Goal: Contribute content

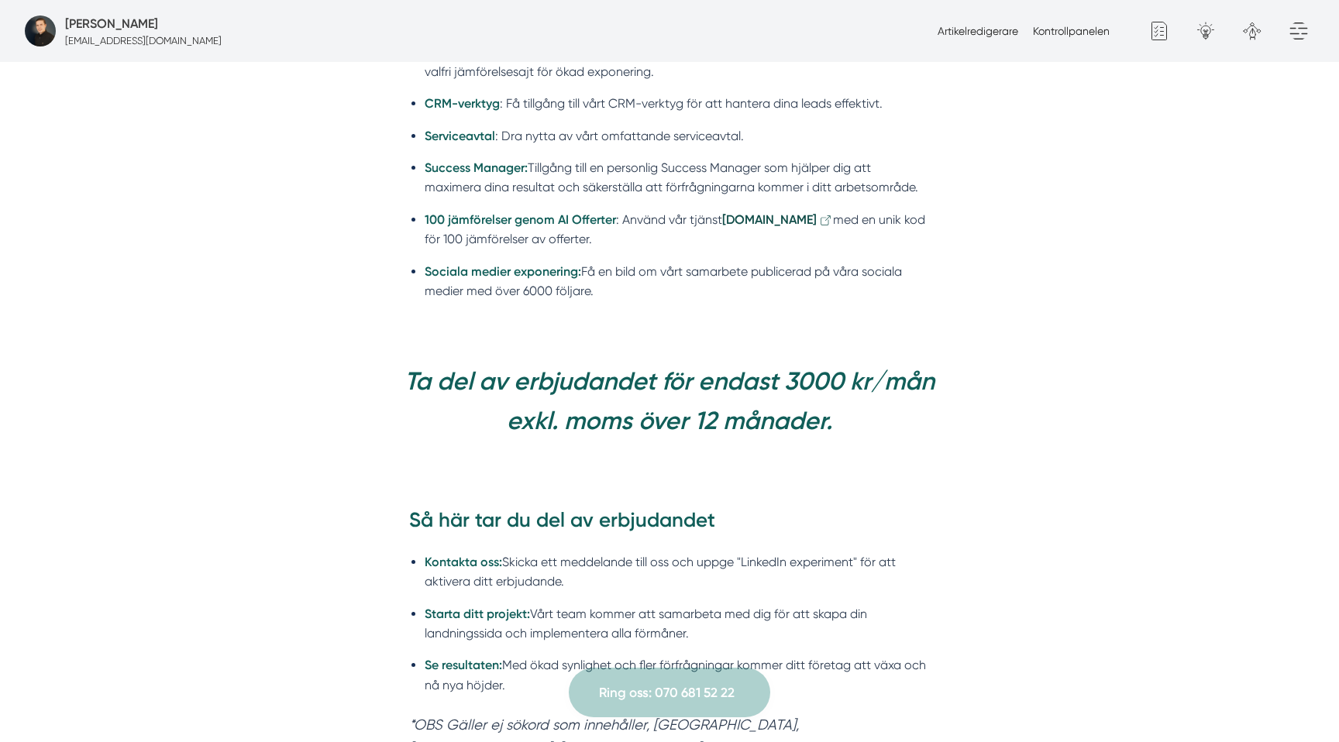
scroll to position [1212, 0]
click at [858, 387] on strong "Ta del av erbjudandet för endast 3000 kr/mån exkl. moms över 12 månader." at bounding box center [669, 400] width 530 height 69
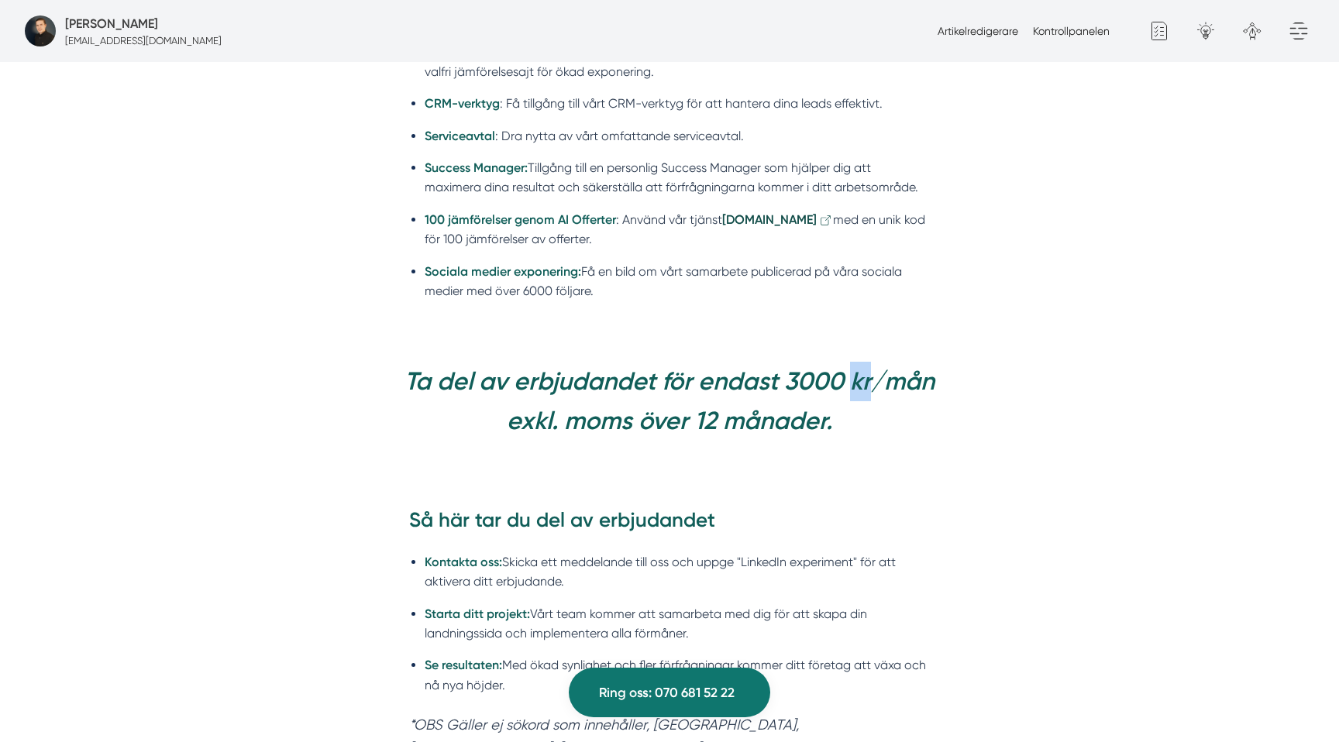
click at [858, 387] on strong "Ta del av erbjudandet för endast 3000 kr/mån exkl. moms över 12 månader." at bounding box center [669, 400] width 530 height 69
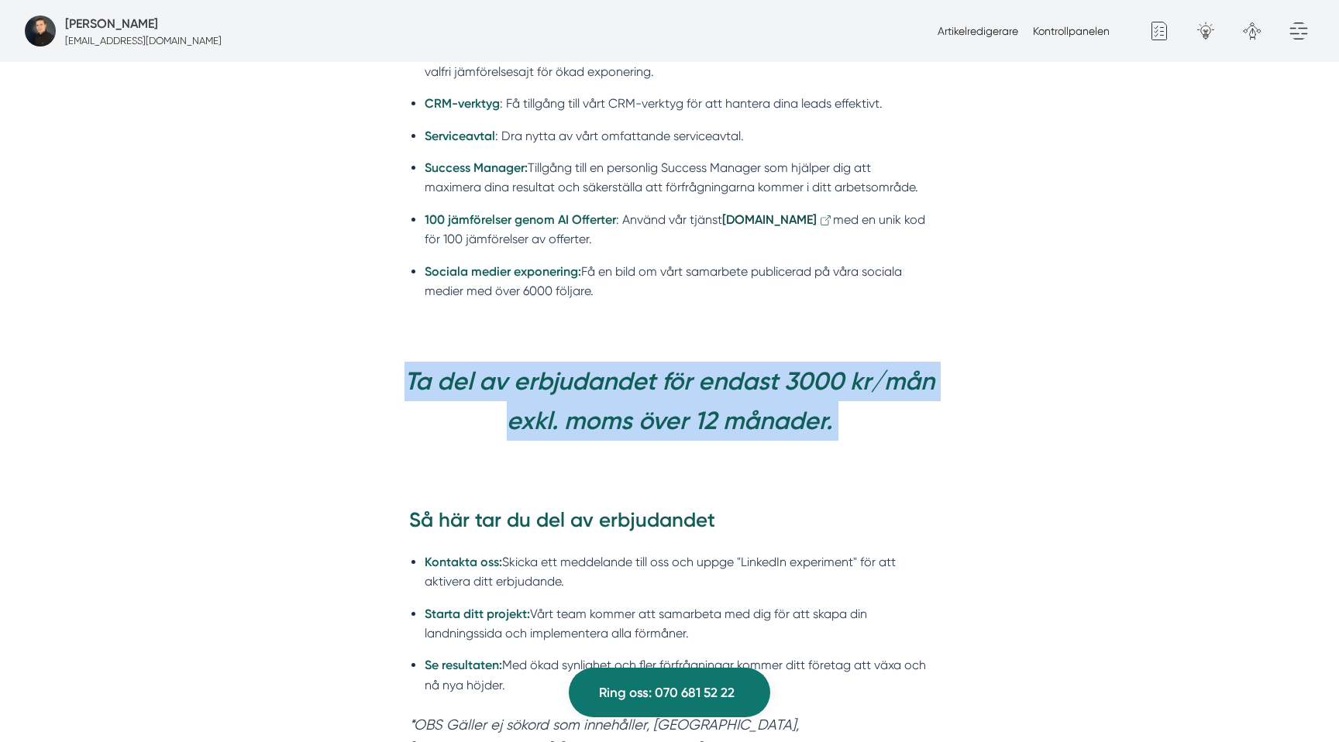
click at [858, 387] on strong "Ta del av erbjudandet för endast 3000 kr/mån exkl. moms över 12 månader." at bounding box center [669, 400] width 530 height 69
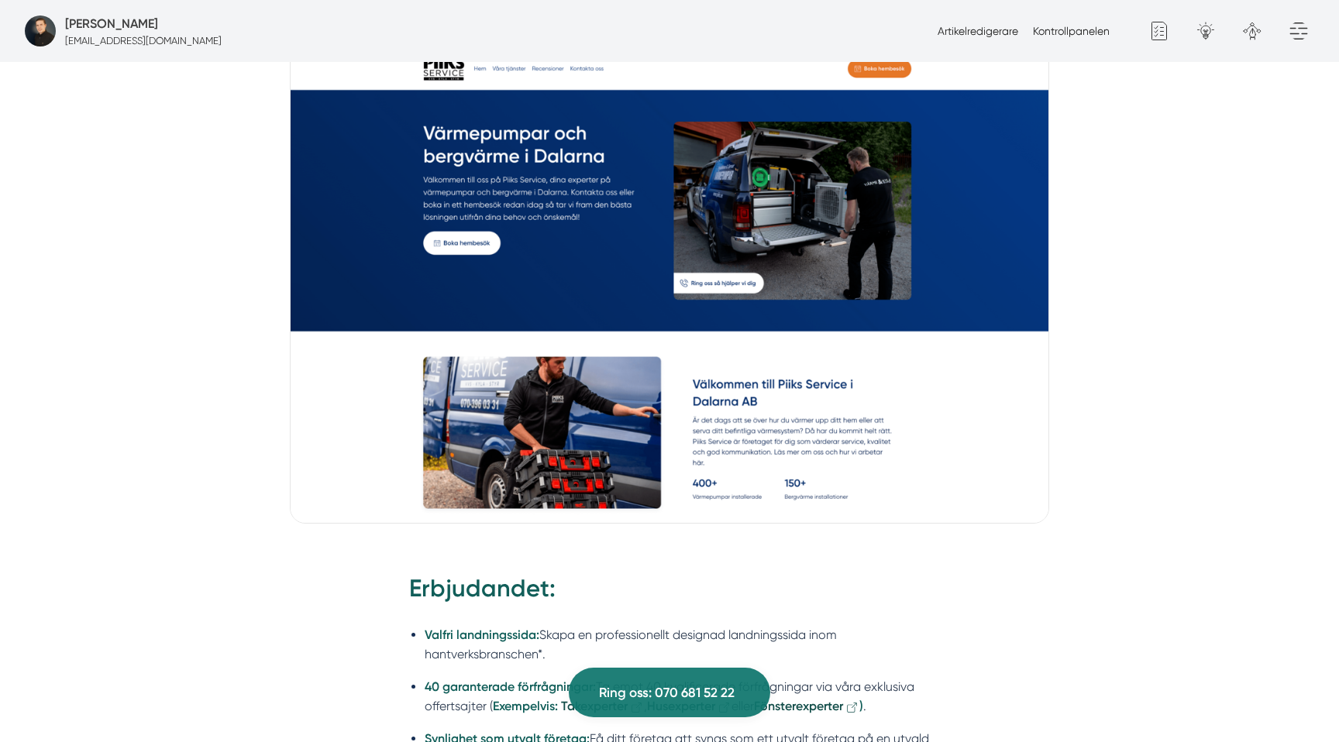
scroll to position [0, 0]
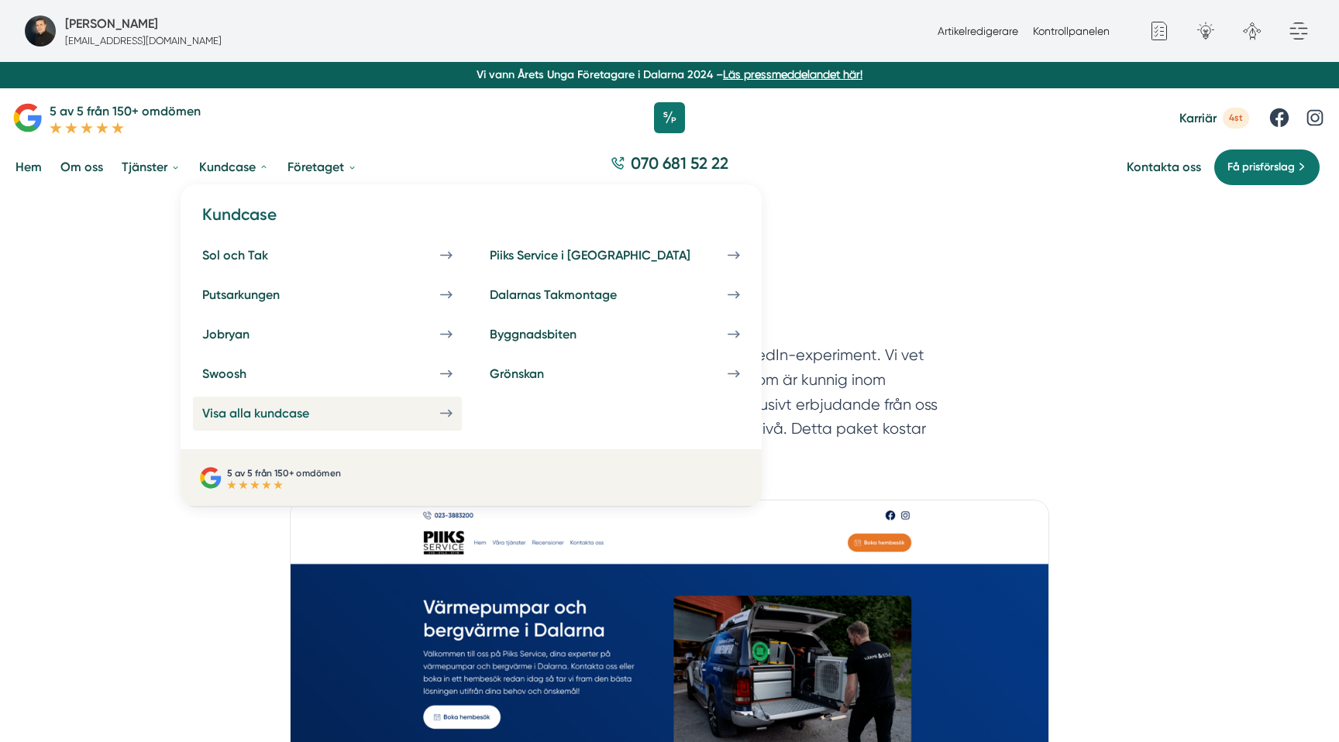
click at [318, 419] on div "Visa alla kundcase" at bounding box center [274, 413] width 144 height 15
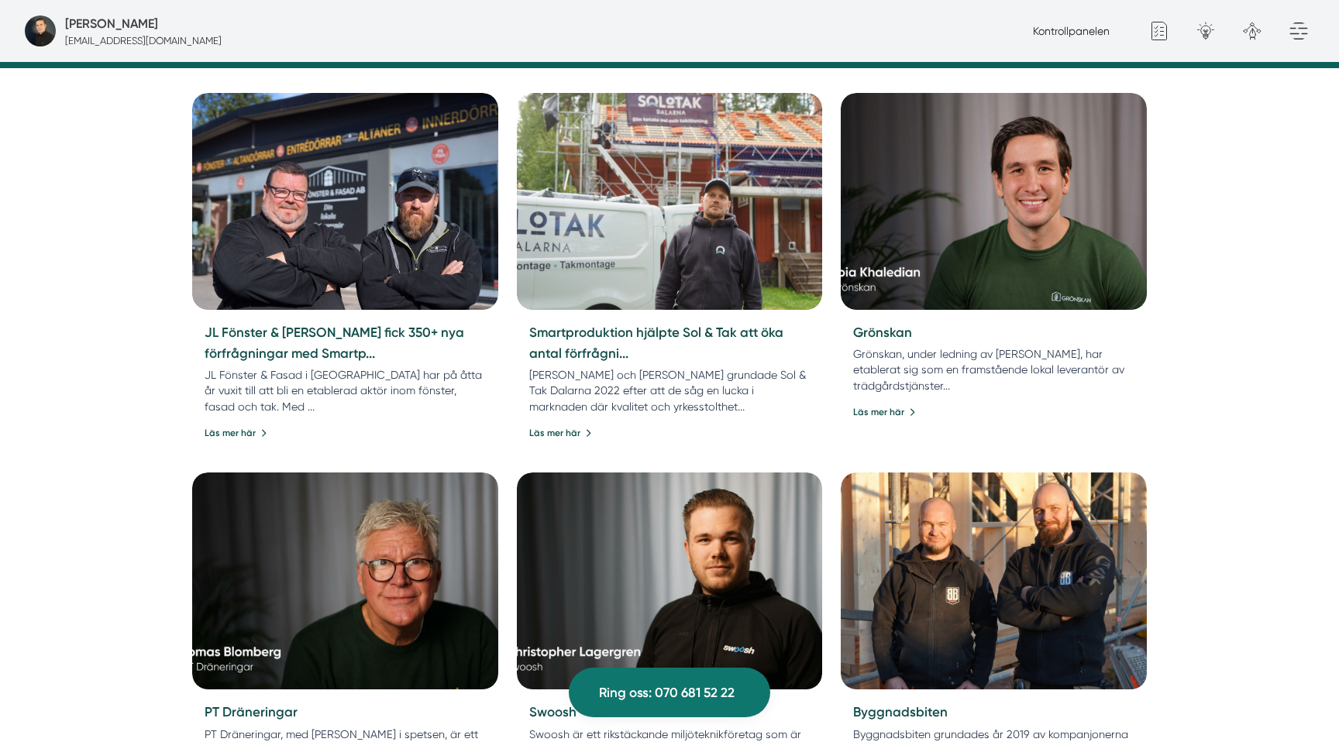
scroll to position [693, 0]
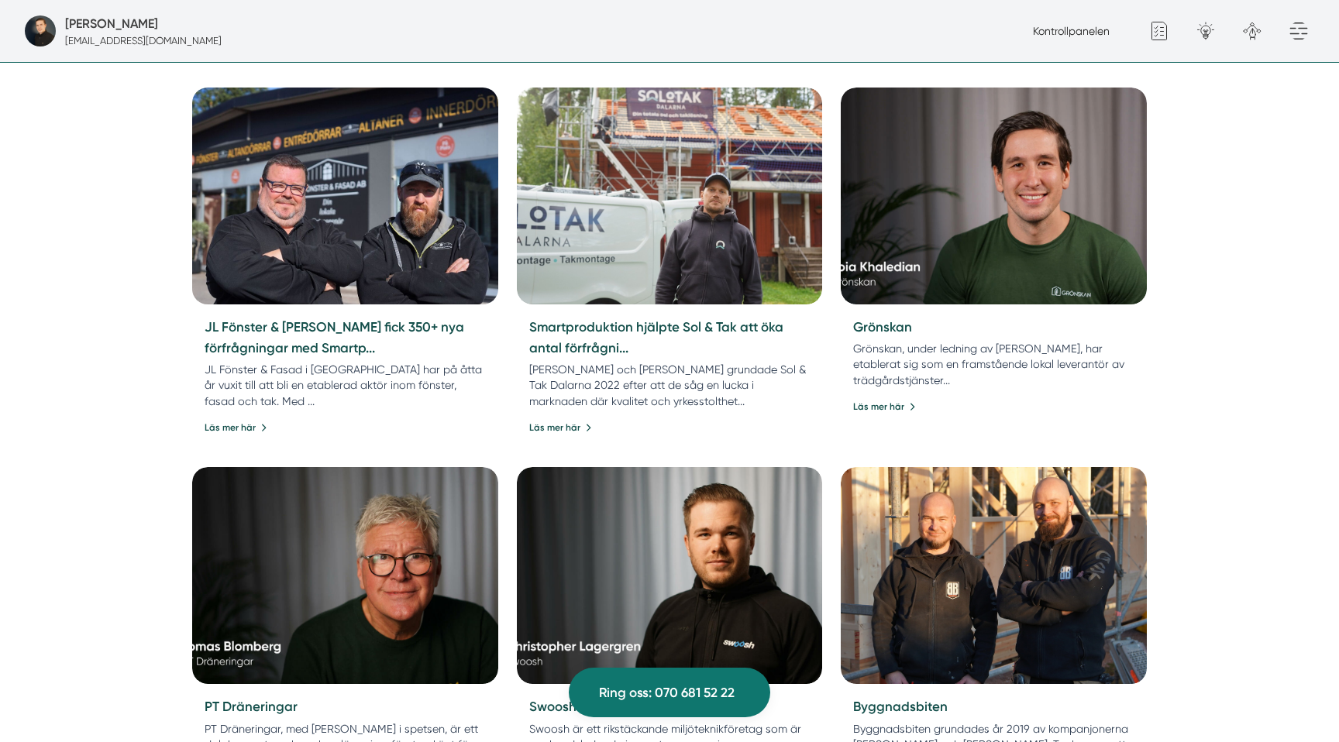
click at [323, 282] on img at bounding box center [344, 196] width 321 height 228
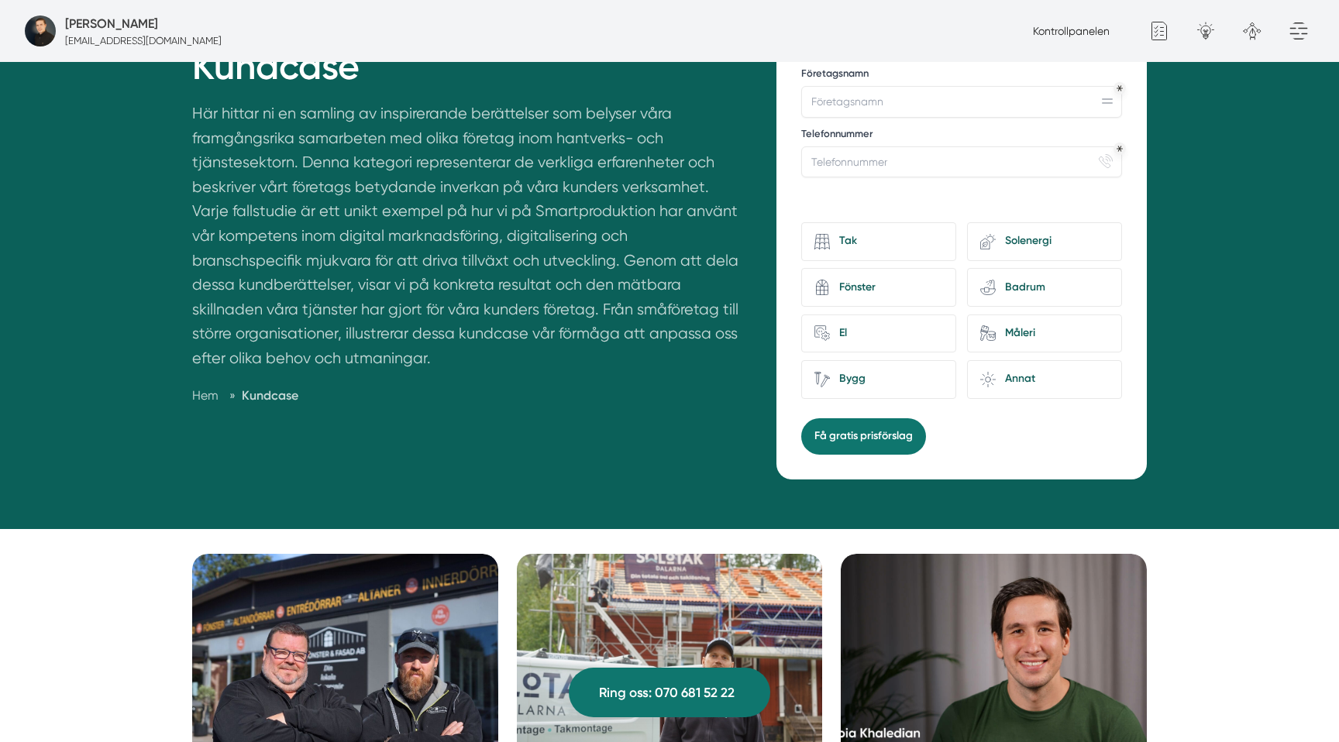
scroll to position [0, 0]
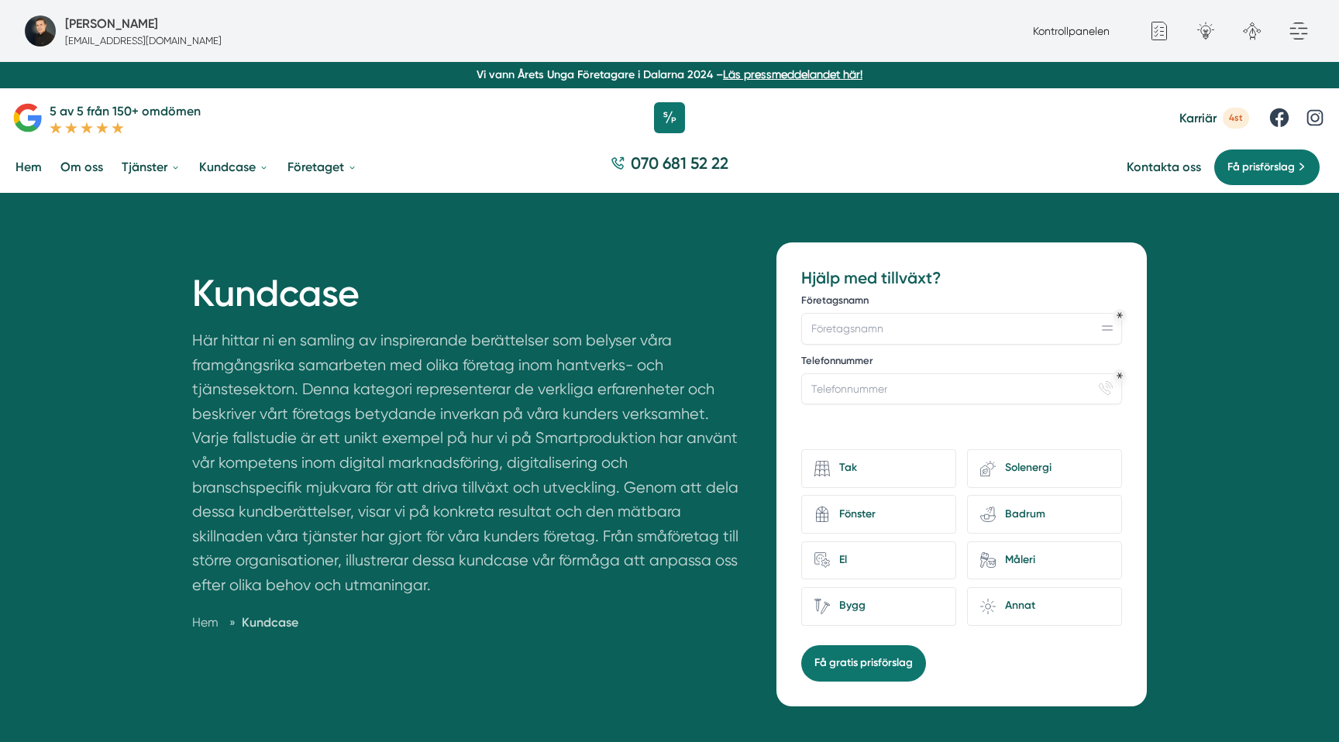
click at [28, 170] on link "Hem" at bounding box center [28, 167] width 33 height 40
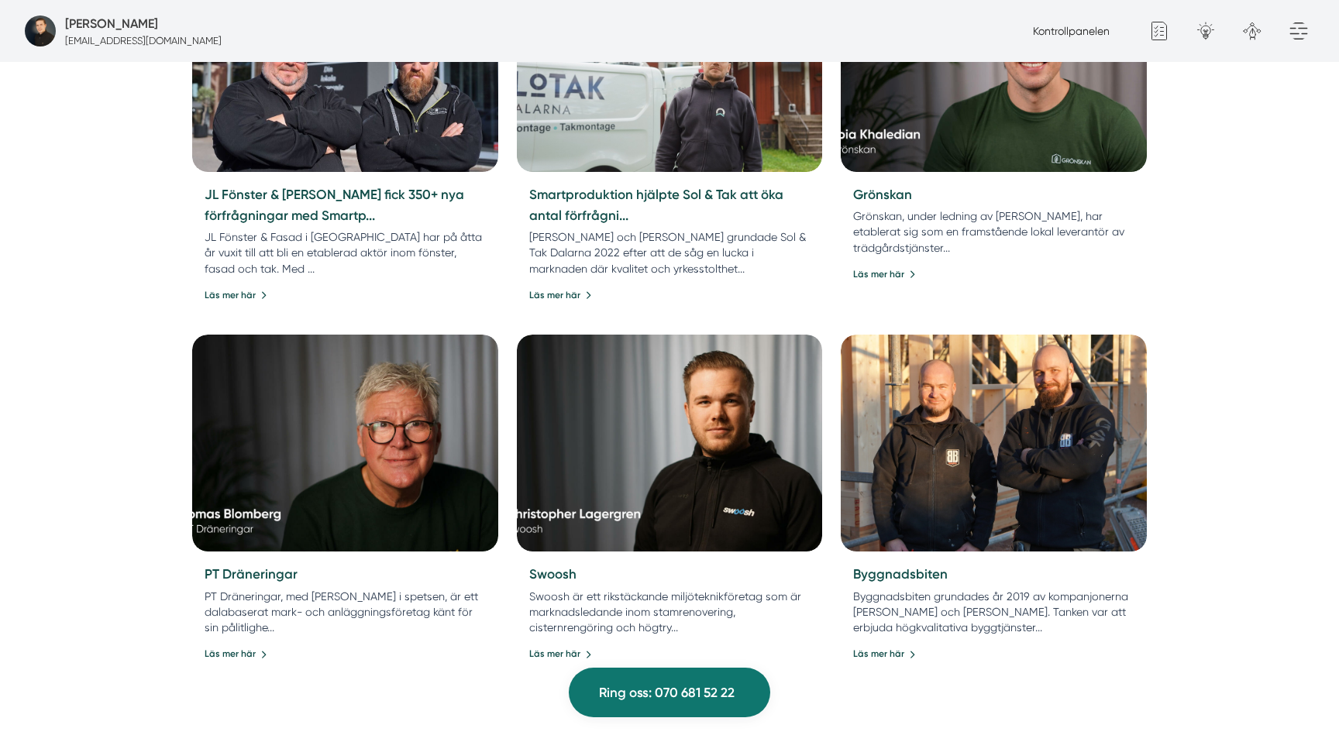
scroll to position [768, 0]
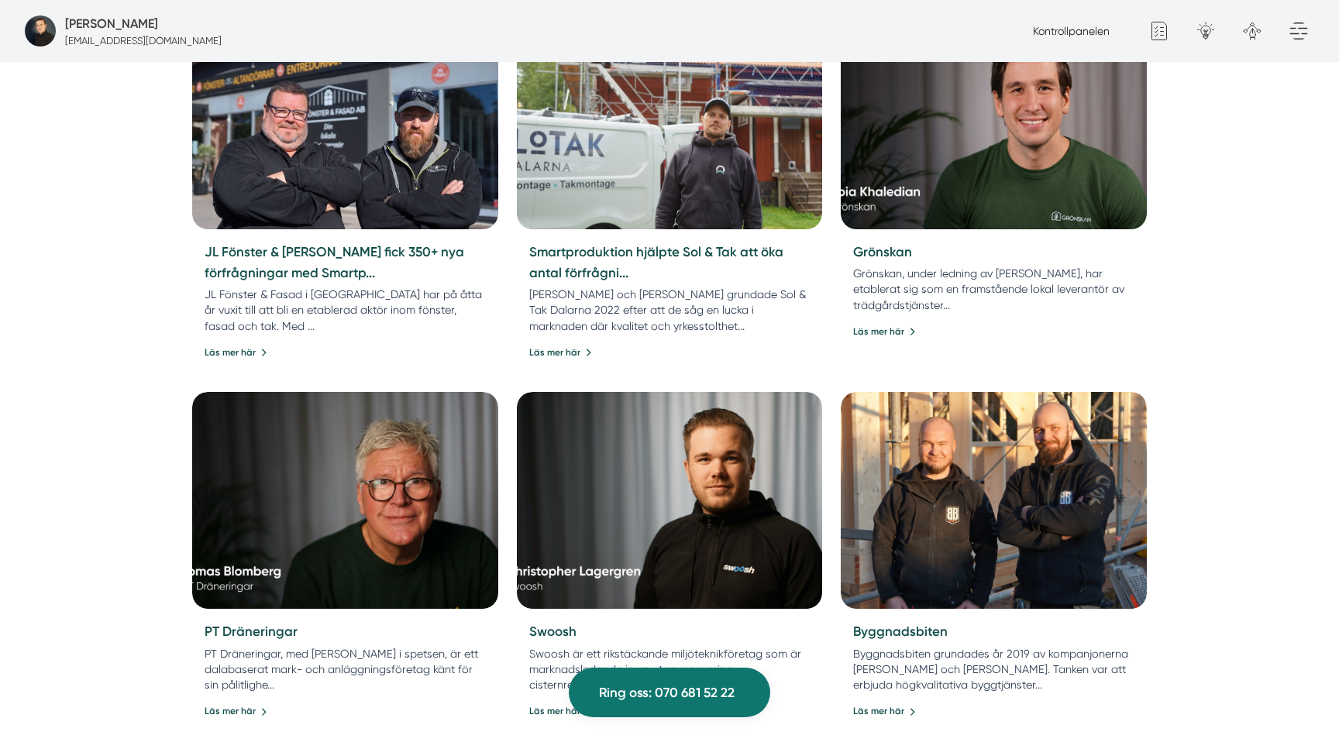
click at [698, 192] on img at bounding box center [670, 120] width 306 height 217
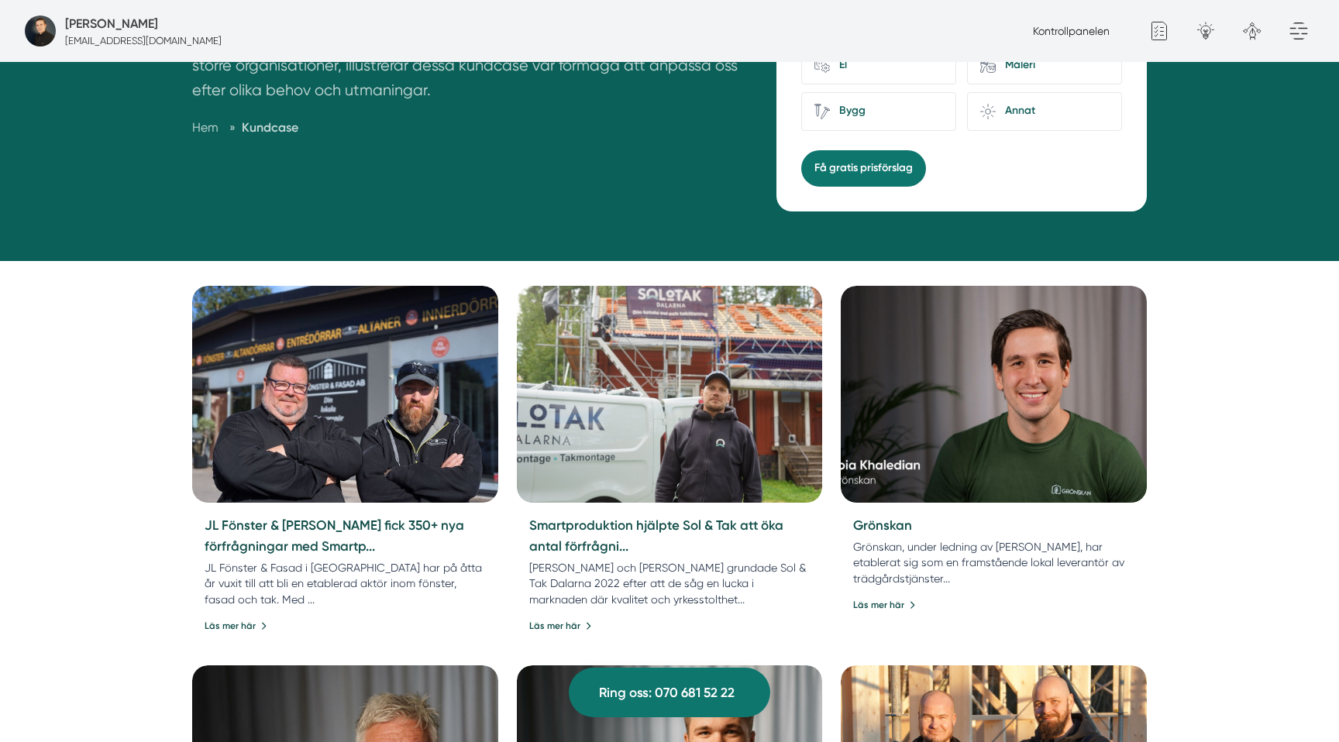
scroll to position [486, 0]
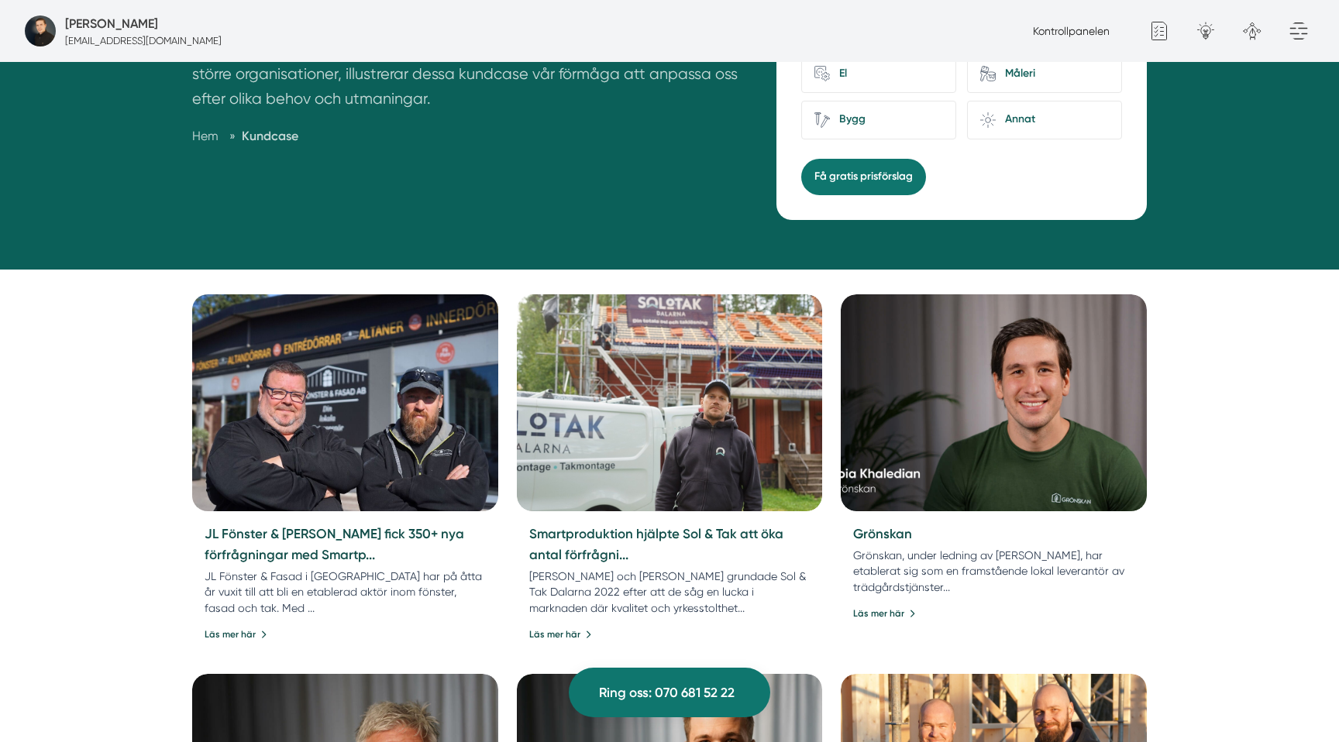
click at [491, 381] on img at bounding box center [344, 403] width 321 height 228
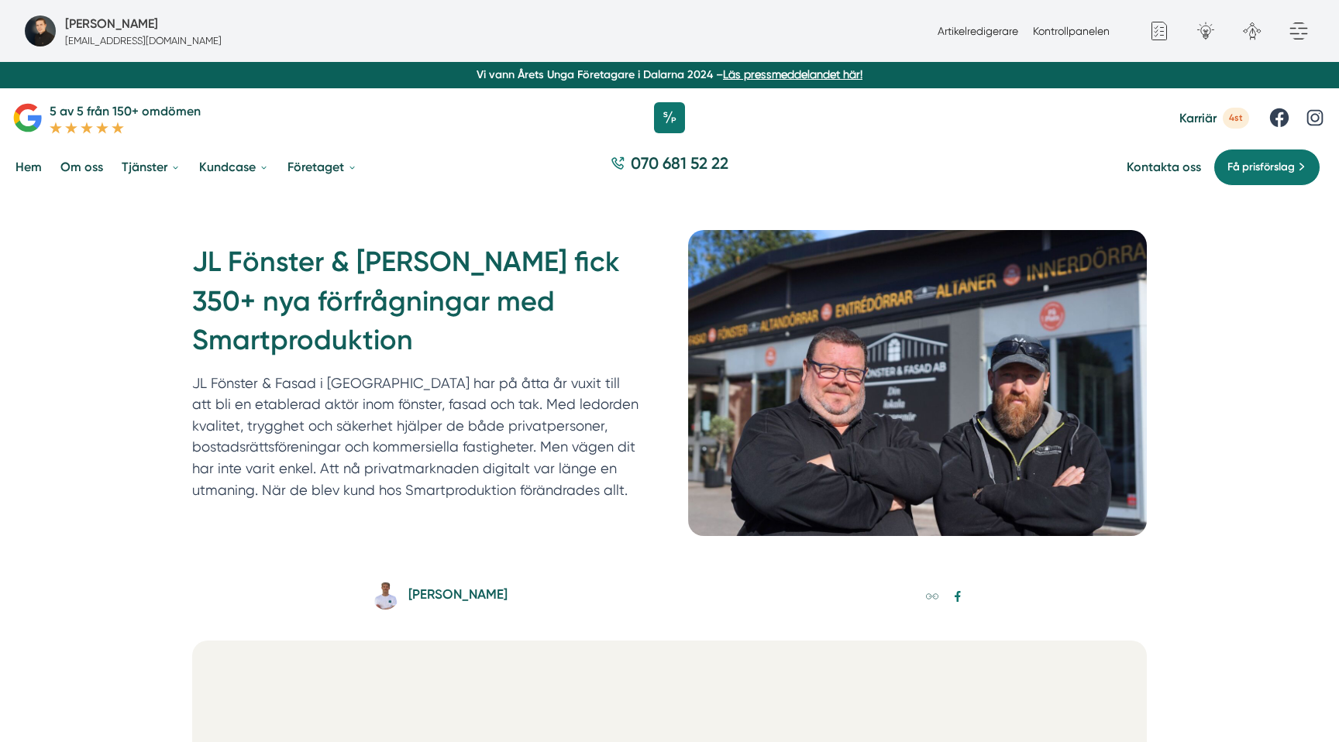
click at [482, 593] on h5 "[PERSON_NAME]" at bounding box center [457, 596] width 99 height 25
click at [408, 600] on h5 "[PERSON_NAME]" at bounding box center [457, 596] width 99 height 25
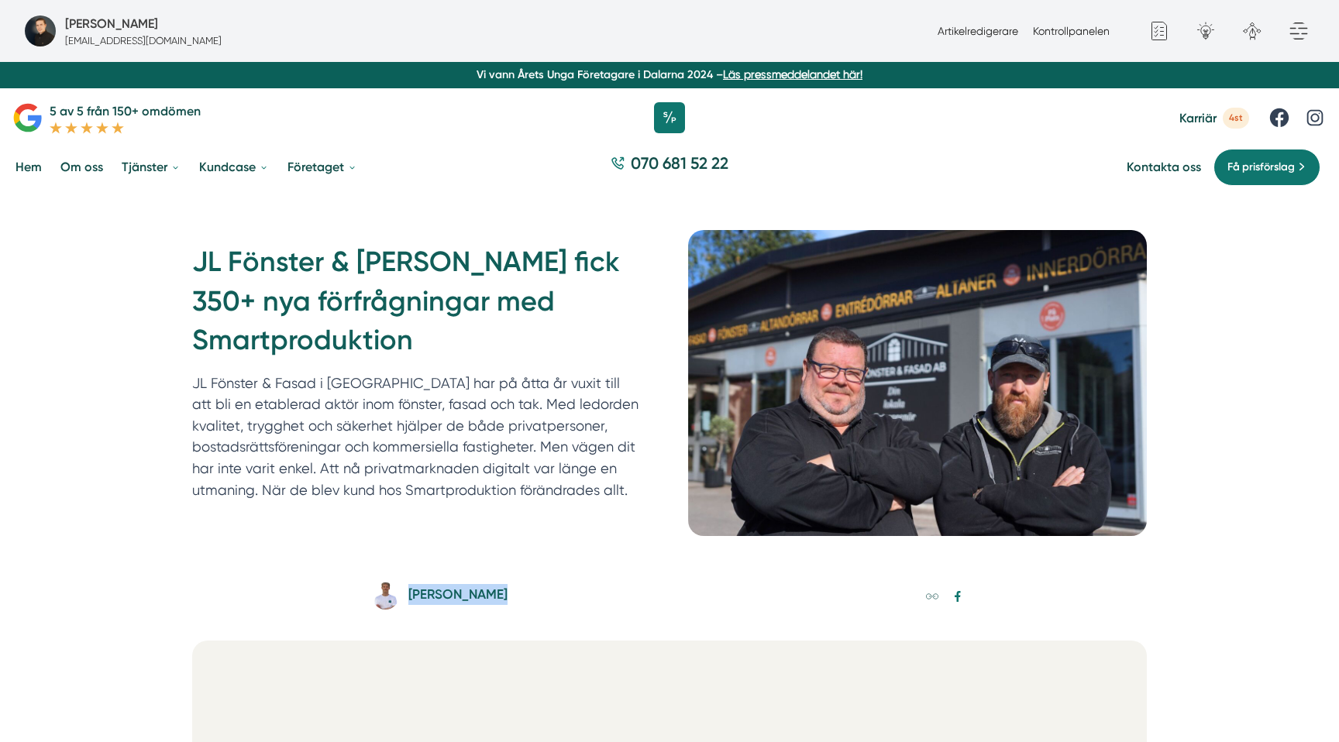
click at [384, 600] on img at bounding box center [385, 596] width 27 height 27
click at [462, 600] on h5 "Fredrik Weberbauer" at bounding box center [457, 596] width 99 height 25
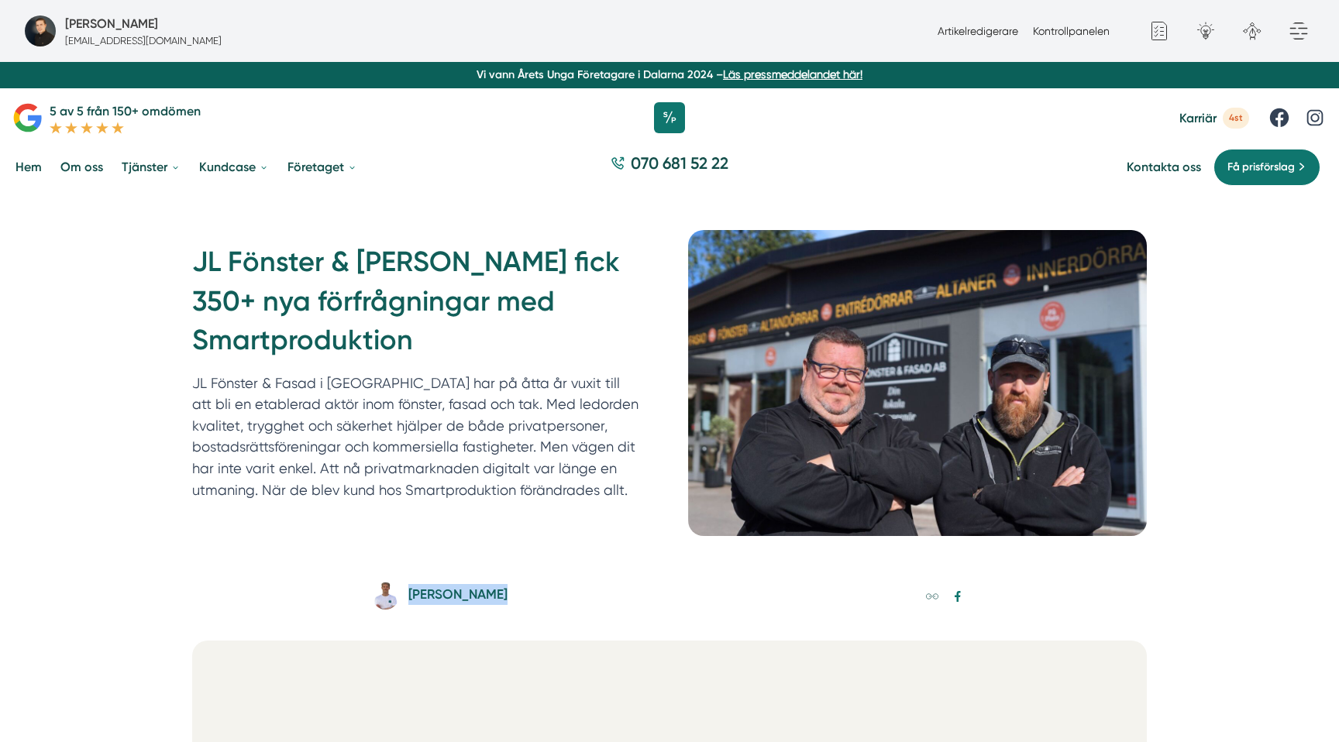
click at [462, 600] on h5 "Fredrik Weberbauer" at bounding box center [457, 596] width 99 height 25
click at [616, 613] on div "Fredrik Weberbauer" at bounding box center [669, 603] width 595 height 40
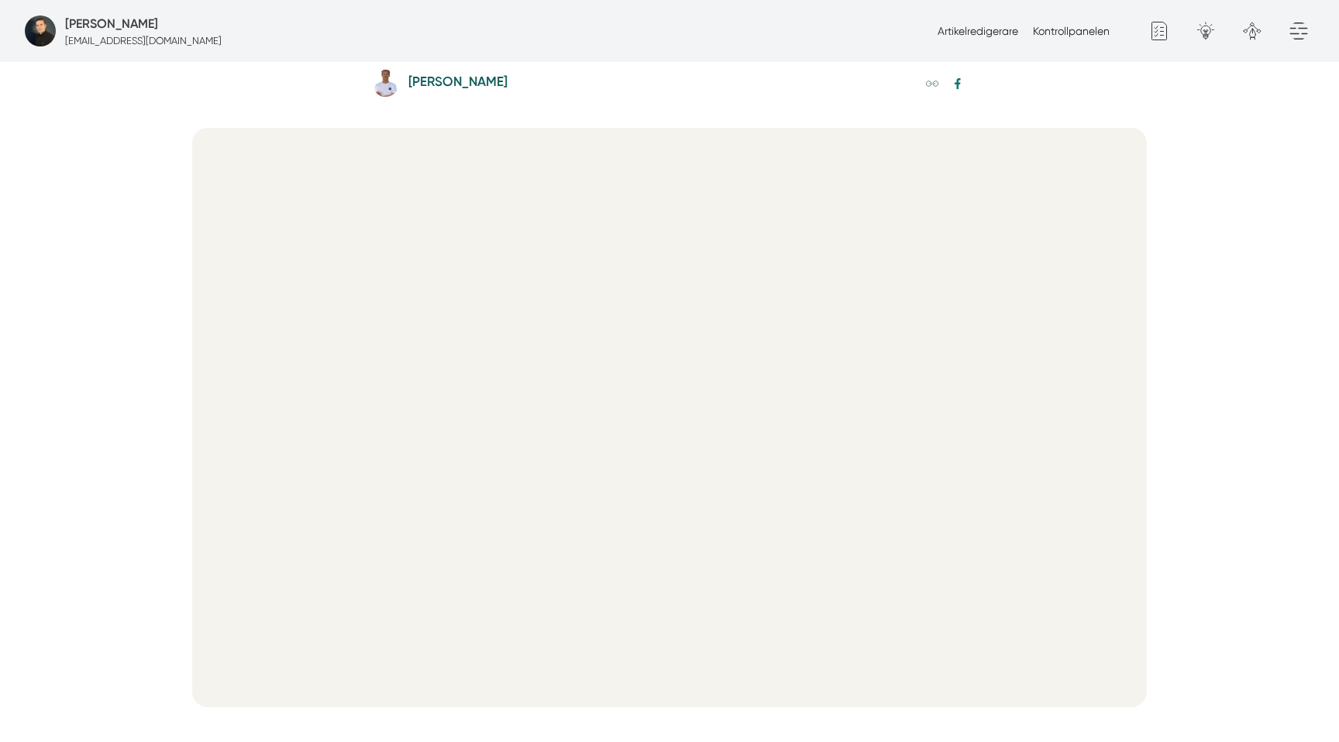
scroll to position [524, 0]
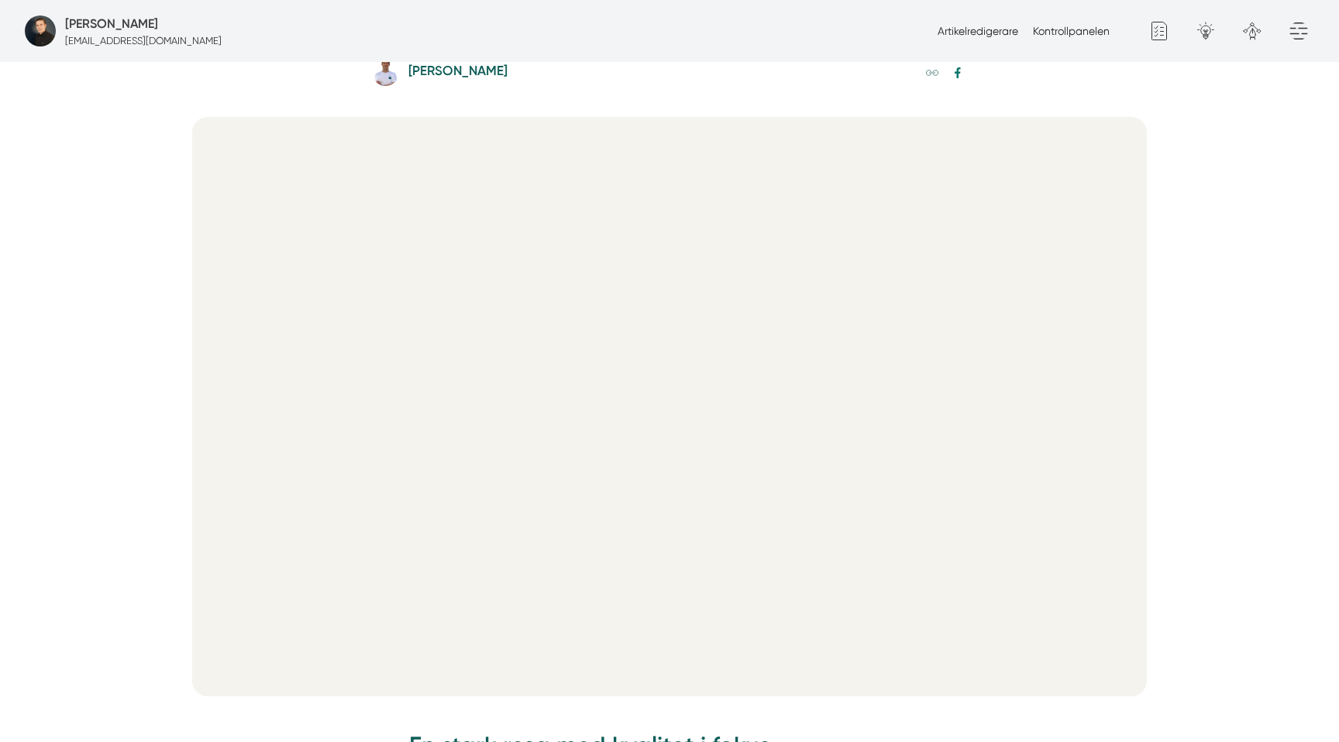
click at [459, 62] on h5 "Fredrik Weberbauer" at bounding box center [457, 72] width 99 height 25
click at [424, 70] on h5 "Fredrik Weberbauer" at bounding box center [457, 72] width 99 height 25
click at [387, 77] on img at bounding box center [385, 72] width 27 height 27
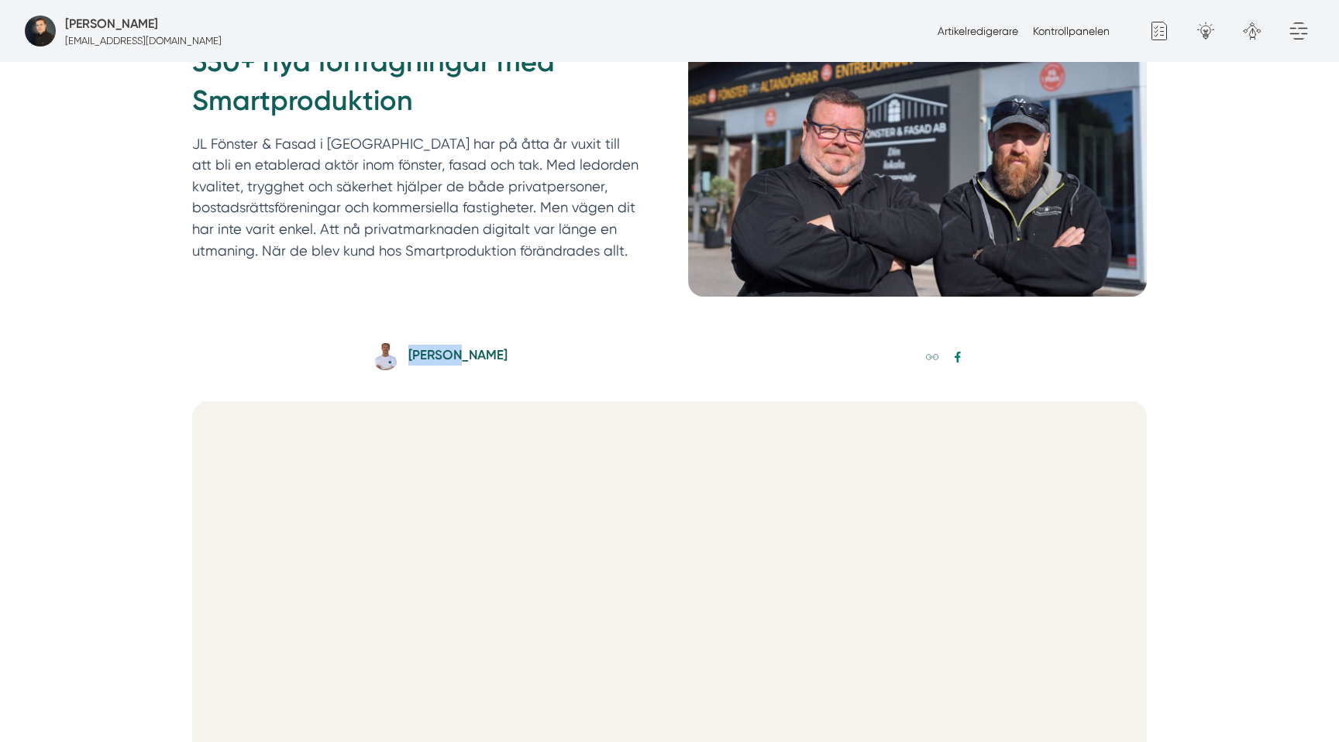
scroll to position [29, 0]
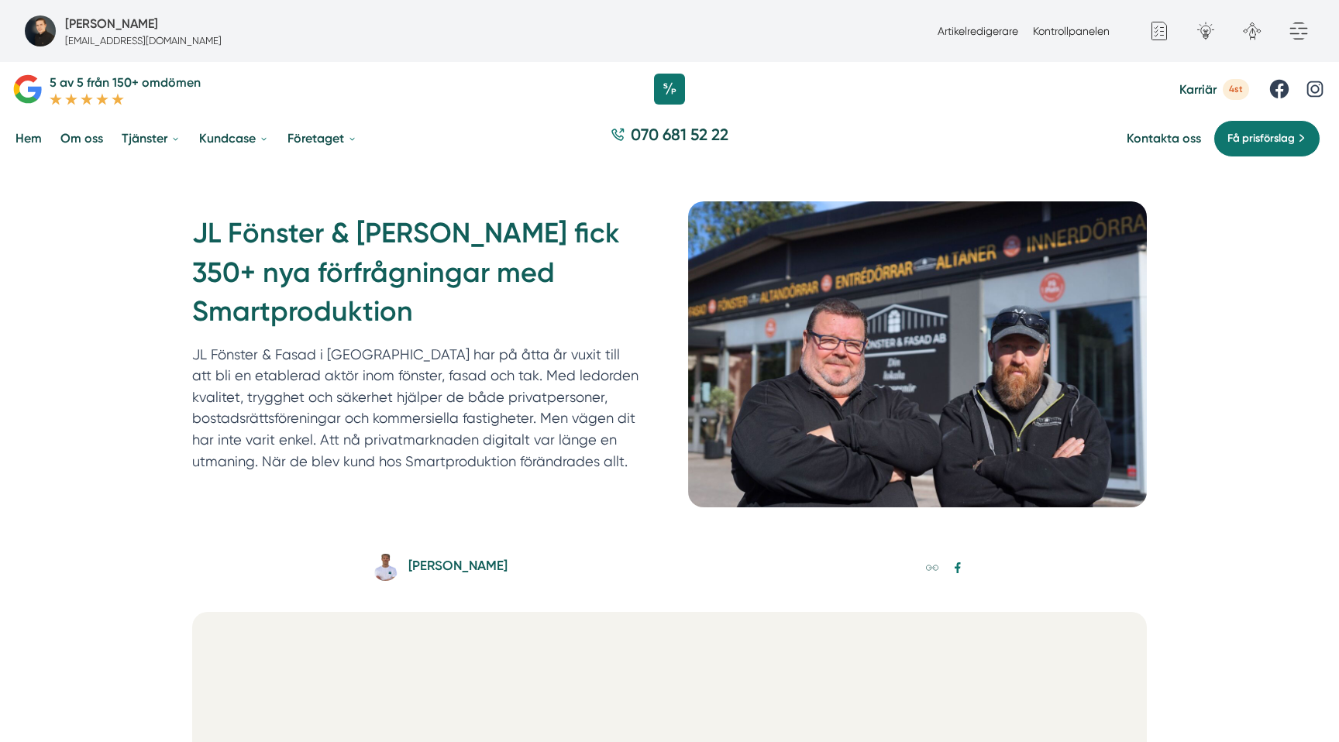
click at [1204, 352] on div "JL Fönster & Fasad fick 350+ nya förfrågningar med Smartproduktion JL Fönster &…" at bounding box center [669, 354] width 1339 height 380
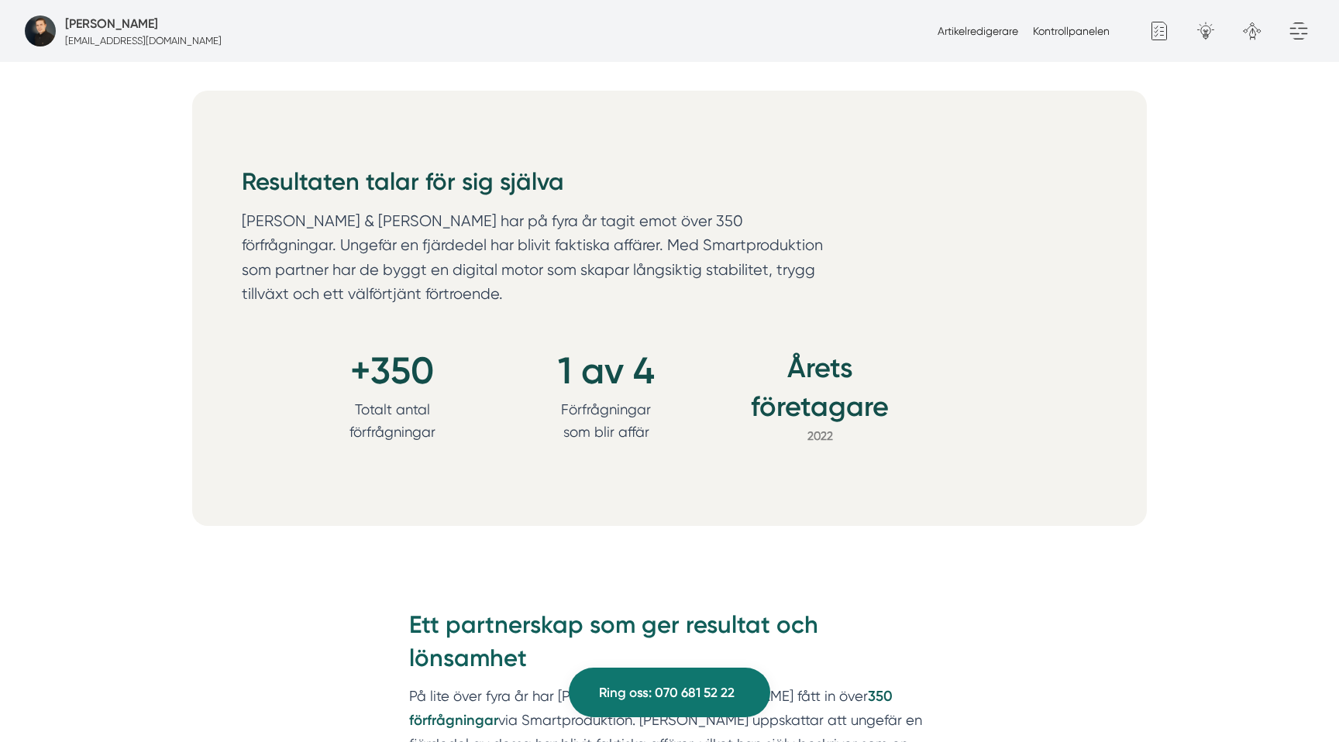
scroll to position [1638, 0]
click at [629, 399] on p "Förfrågningar som blir affär" at bounding box center [605, 422] width 139 height 46
click at [633, 412] on p "Förfrågningar som blir affär" at bounding box center [605, 422] width 139 height 46
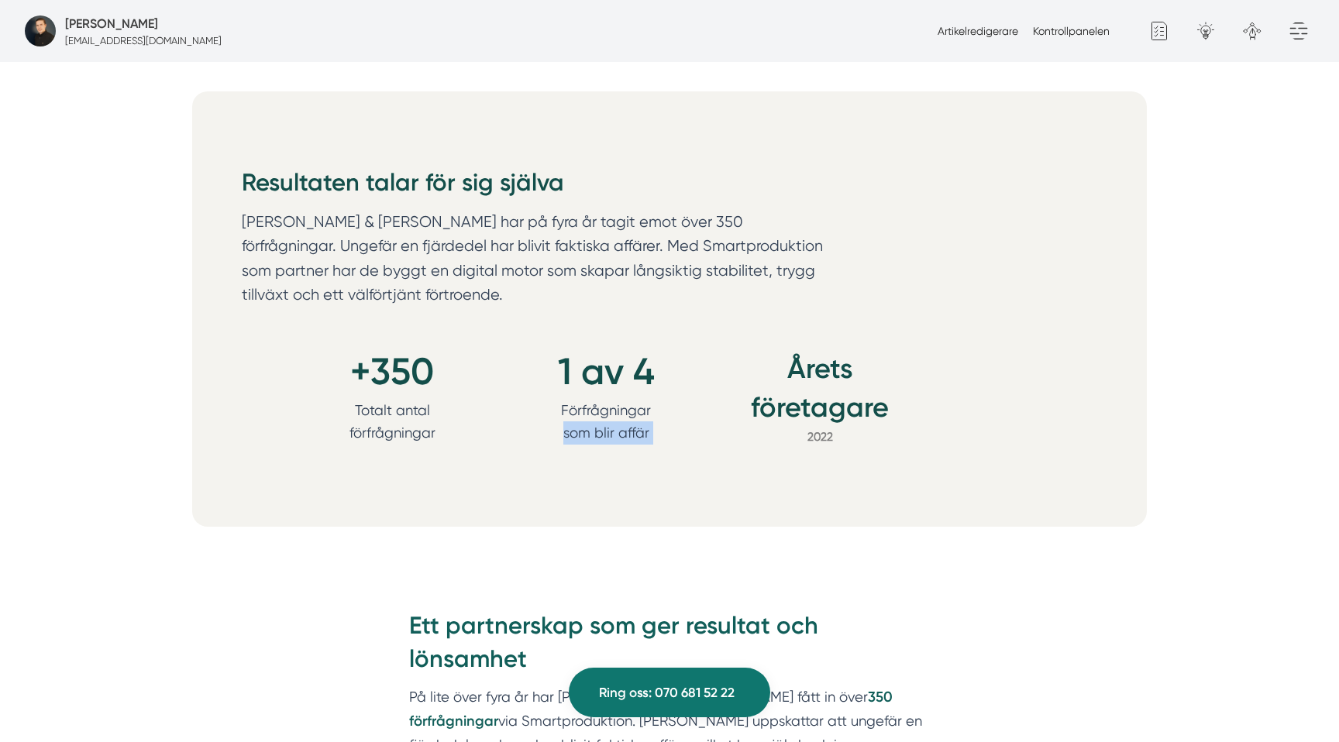
click at [633, 412] on p "Förfrågningar som blir affär" at bounding box center [605, 422] width 139 height 46
click at [591, 399] on p "Förfrågningar som blir affär" at bounding box center [605, 422] width 139 height 46
click at [583, 404] on p "Förfrågningar som blir affär" at bounding box center [605, 422] width 139 height 46
click at [646, 413] on p "Förfrågningar som blir affär" at bounding box center [605, 422] width 139 height 46
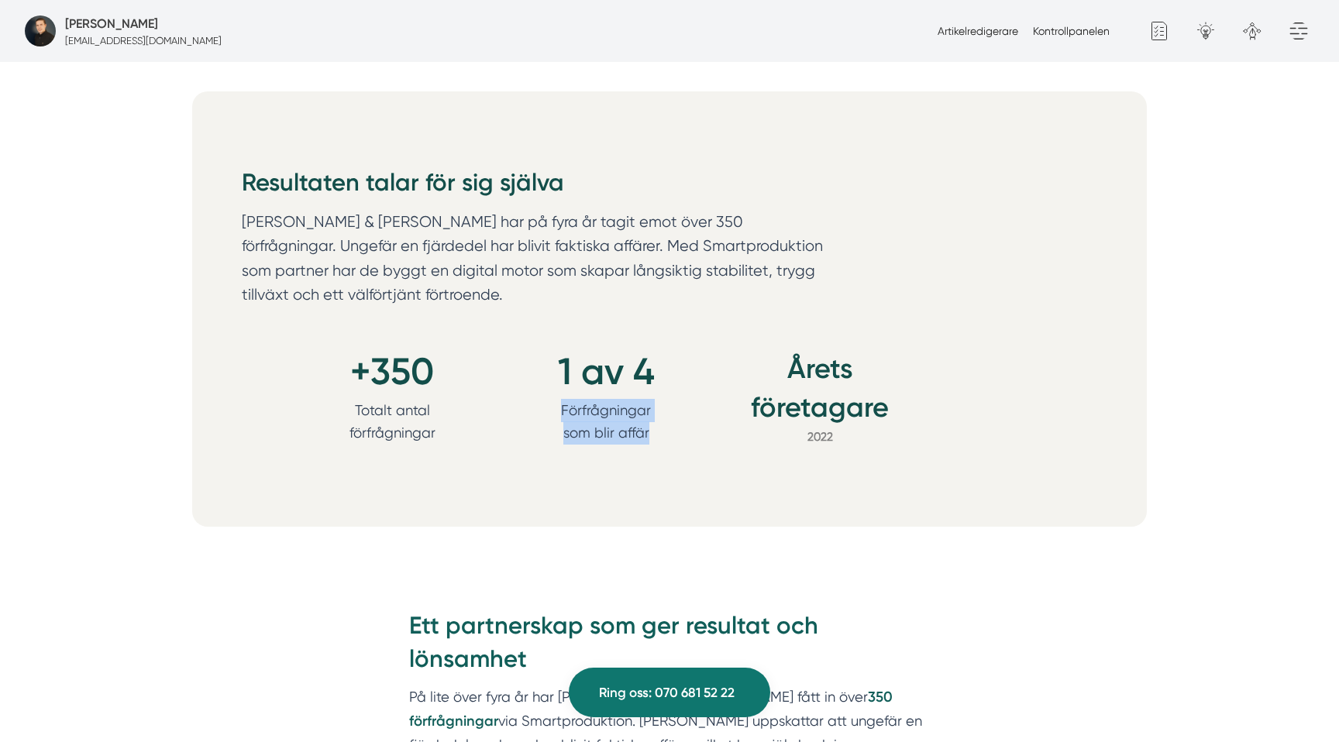
drag, startPoint x: 666, startPoint y: 411, endPoint x: 552, endPoint y: 384, distance: 116.9
click at [552, 399] on p "Förfrågningar som blir affär" at bounding box center [605, 422] width 139 height 46
click at [580, 399] on p "Förfrågningar som blir affär" at bounding box center [605, 422] width 139 height 46
click at [641, 412] on p "Förfrågningar som blir affär" at bounding box center [605, 422] width 139 height 46
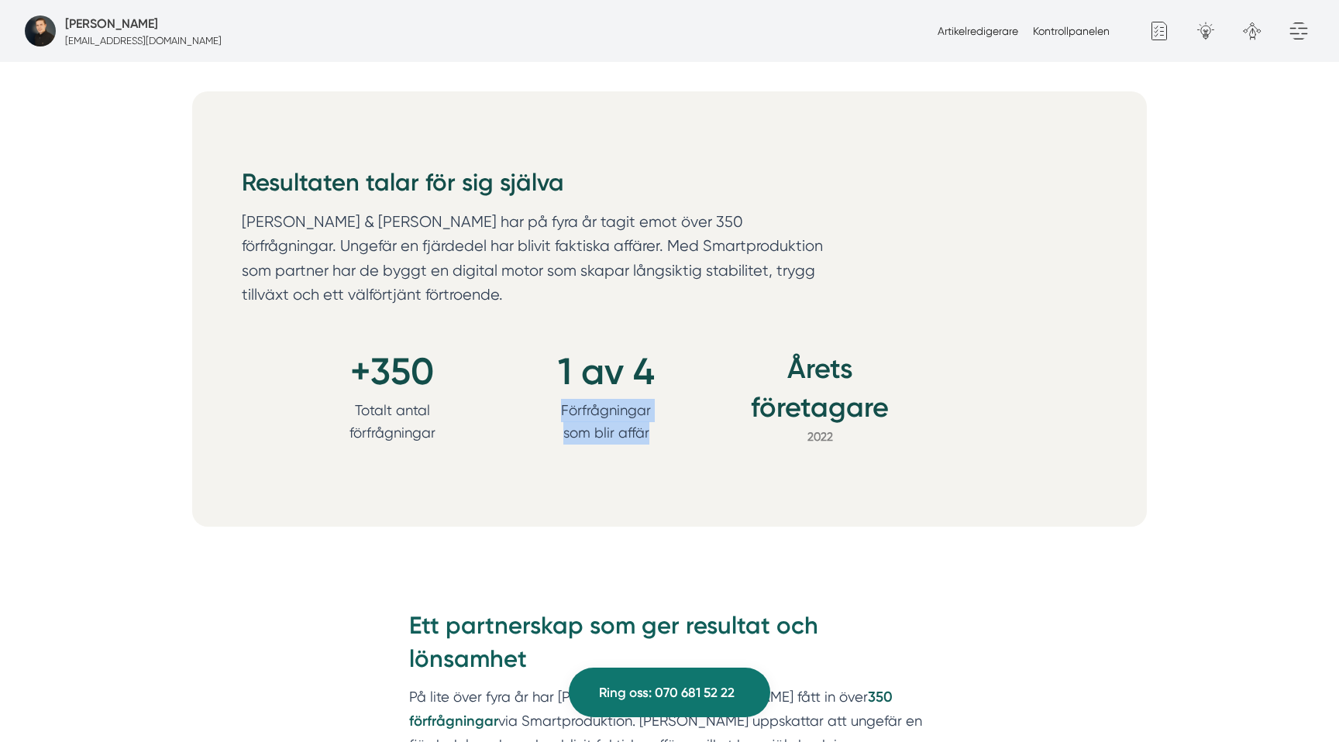
copy p "Förfrågningar som blir affär"
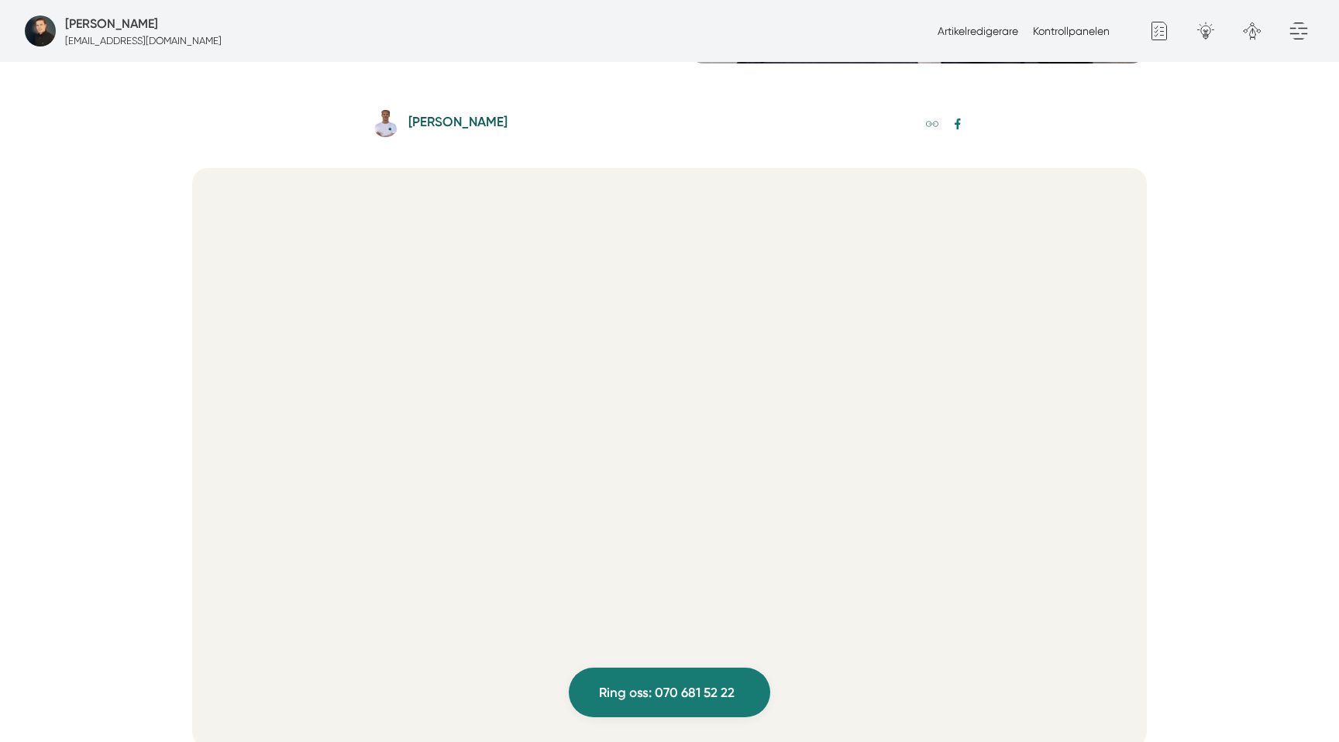
scroll to position [0, 0]
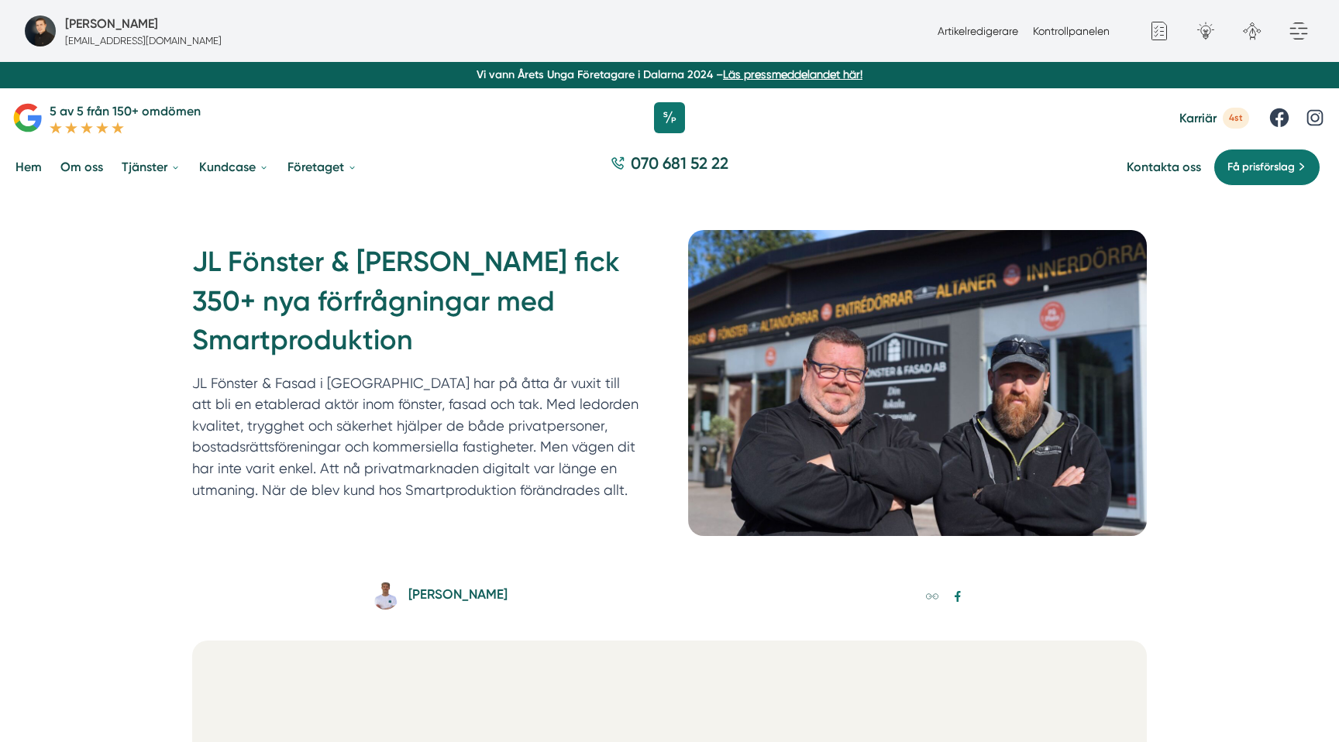
click at [204, 274] on h1 "JL Fönster & [PERSON_NAME] fick 350+ nya förfrågningar med Smartproduktion" at bounding box center [421, 306] width 459 height 129
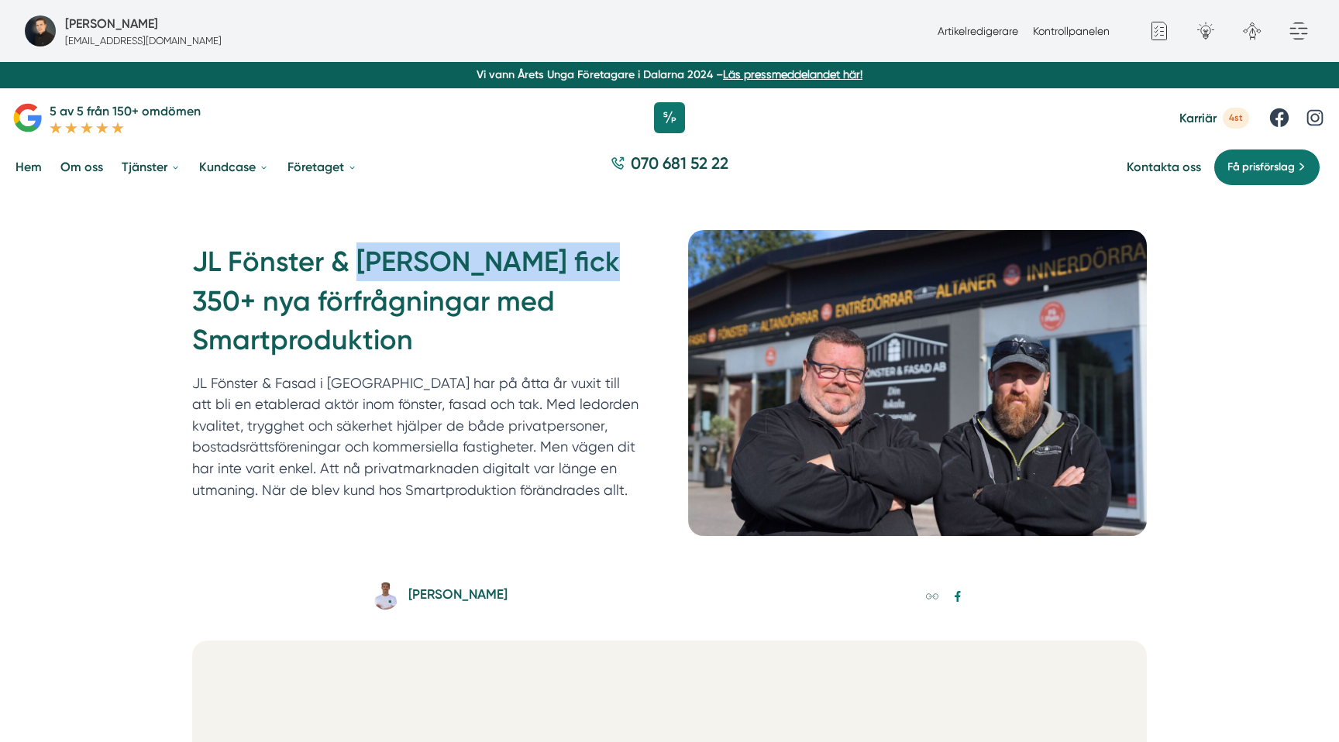
click at [389, 274] on h1 "JL Fönster & [PERSON_NAME] fick 350+ nya förfrågningar med Smartproduktion" at bounding box center [421, 306] width 459 height 129
copy h1 "JL [PERSON_NAME] & [PERSON_NAME]"
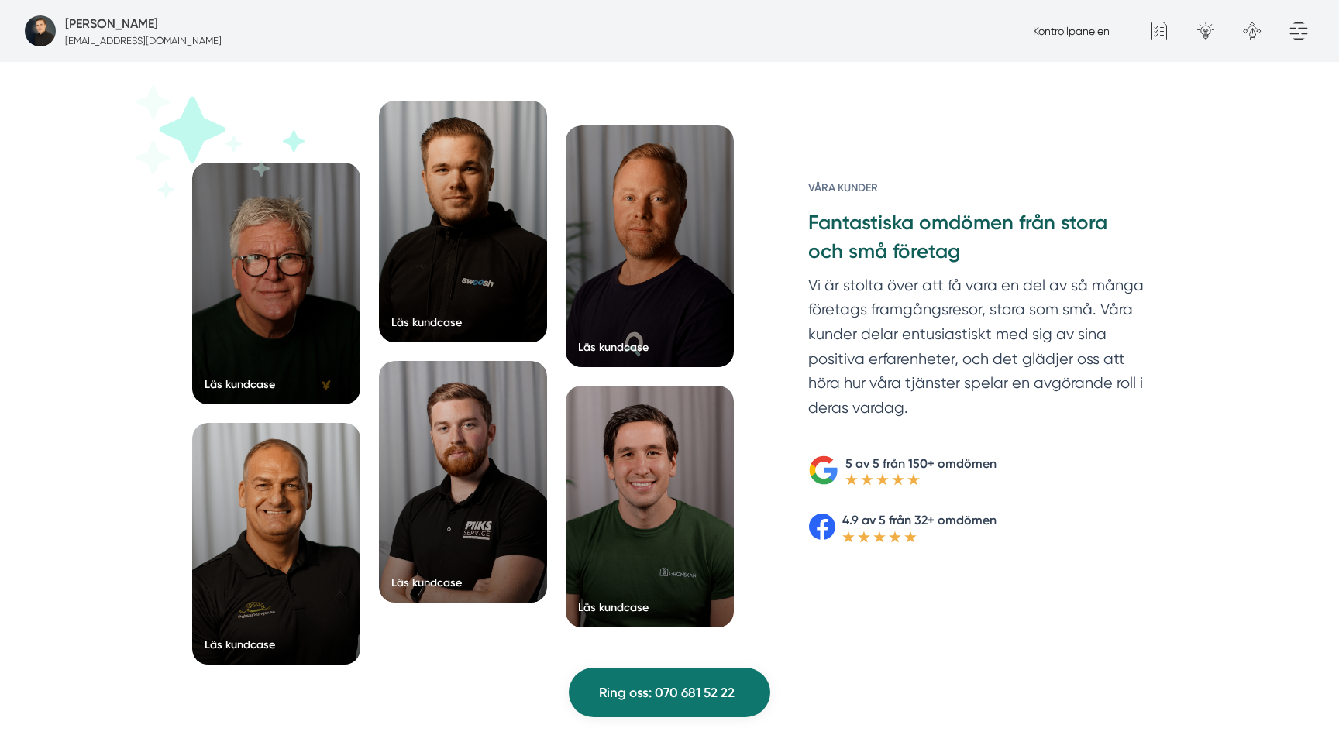
scroll to position [2403, 0]
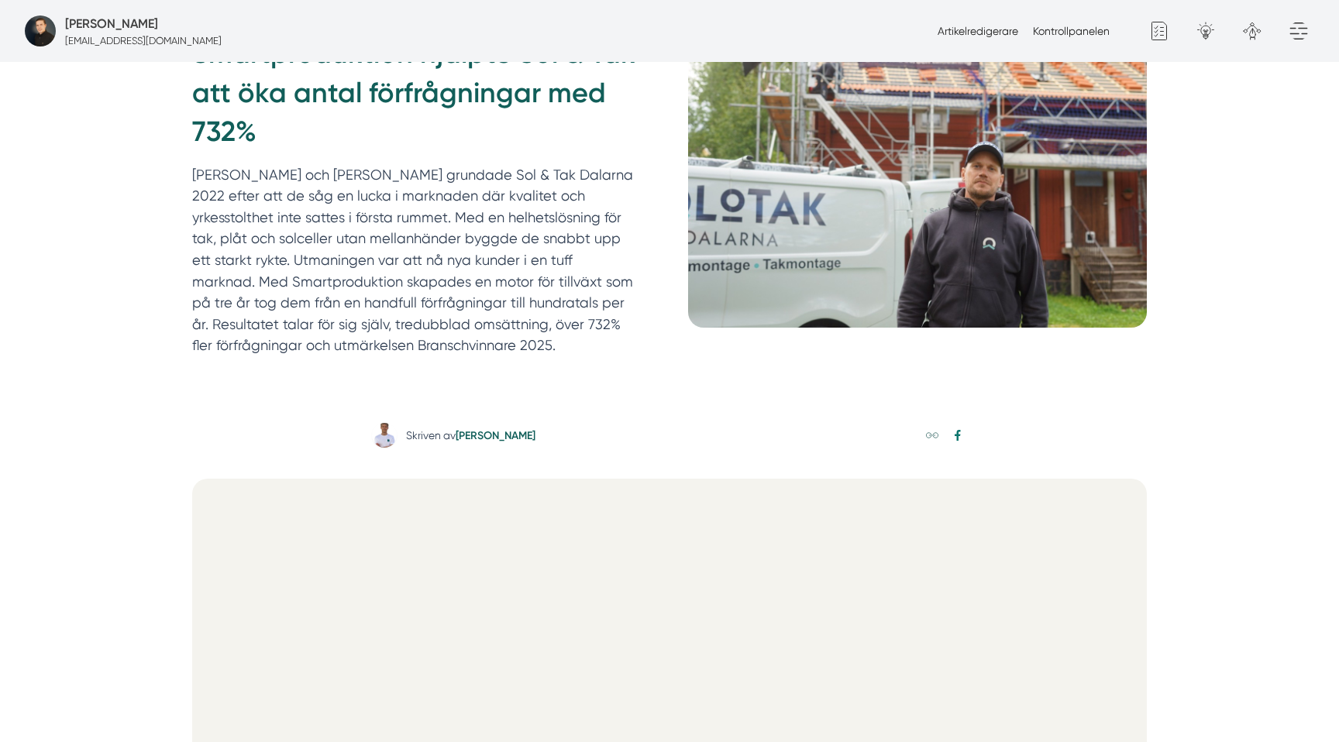
scroll to position [260, 0]
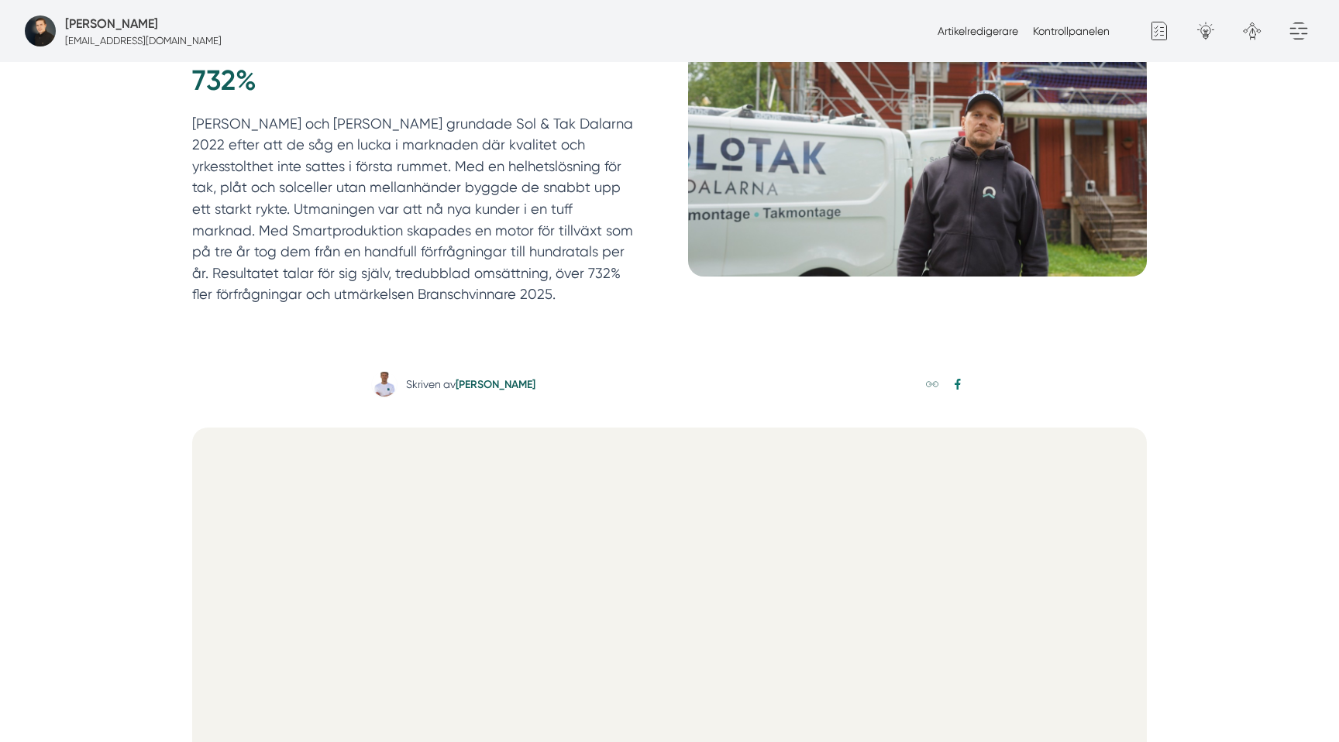
click at [436, 379] on div "Skriven av [PERSON_NAME]" at bounding box center [470, 384] width 129 height 16
click at [381, 379] on img at bounding box center [384, 384] width 25 height 25
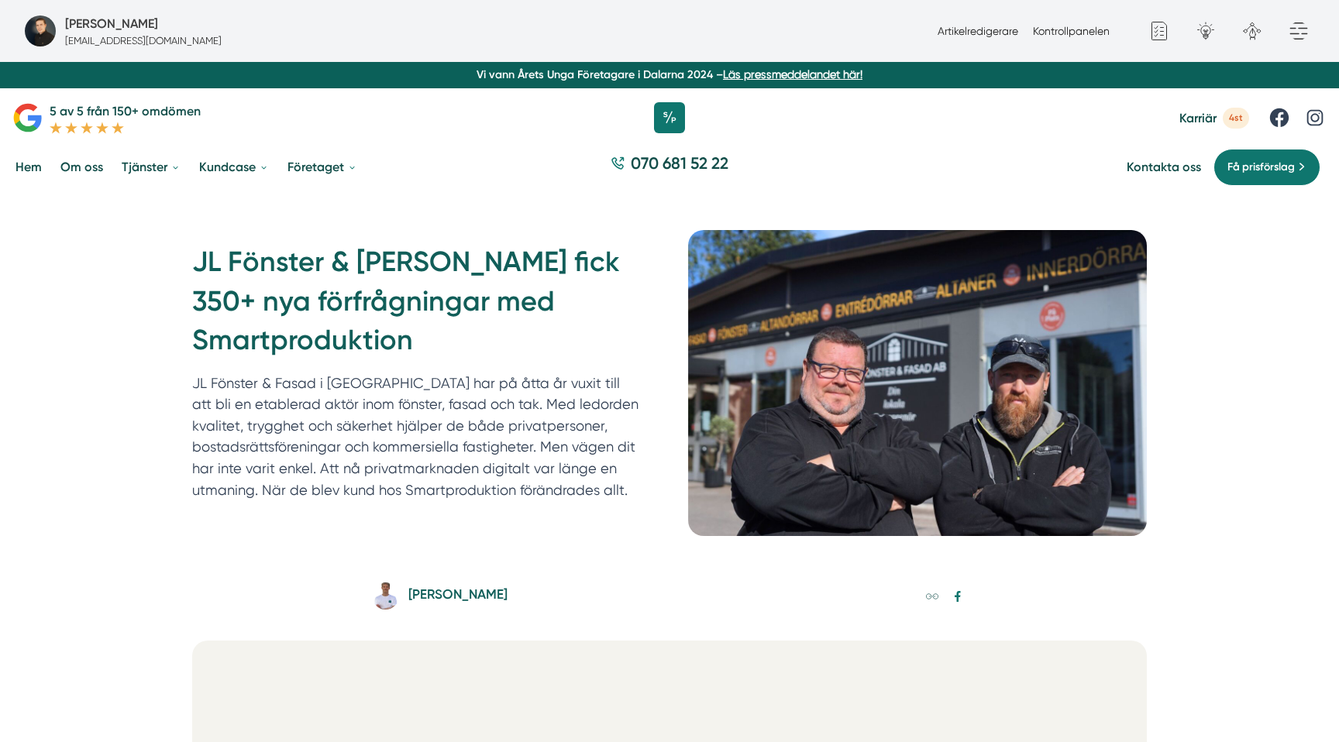
click at [452, 594] on h5 "[PERSON_NAME]" at bounding box center [457, 596] width 99 height 25
click at [963, 38] on div "Artikelredigerare Kontrollpanelen" at bounding box center [1023, 30] width 184 height 17
click at [959, 35] on link "Artikelredigerare" at bounding box center [977, 31] width 81 height 12
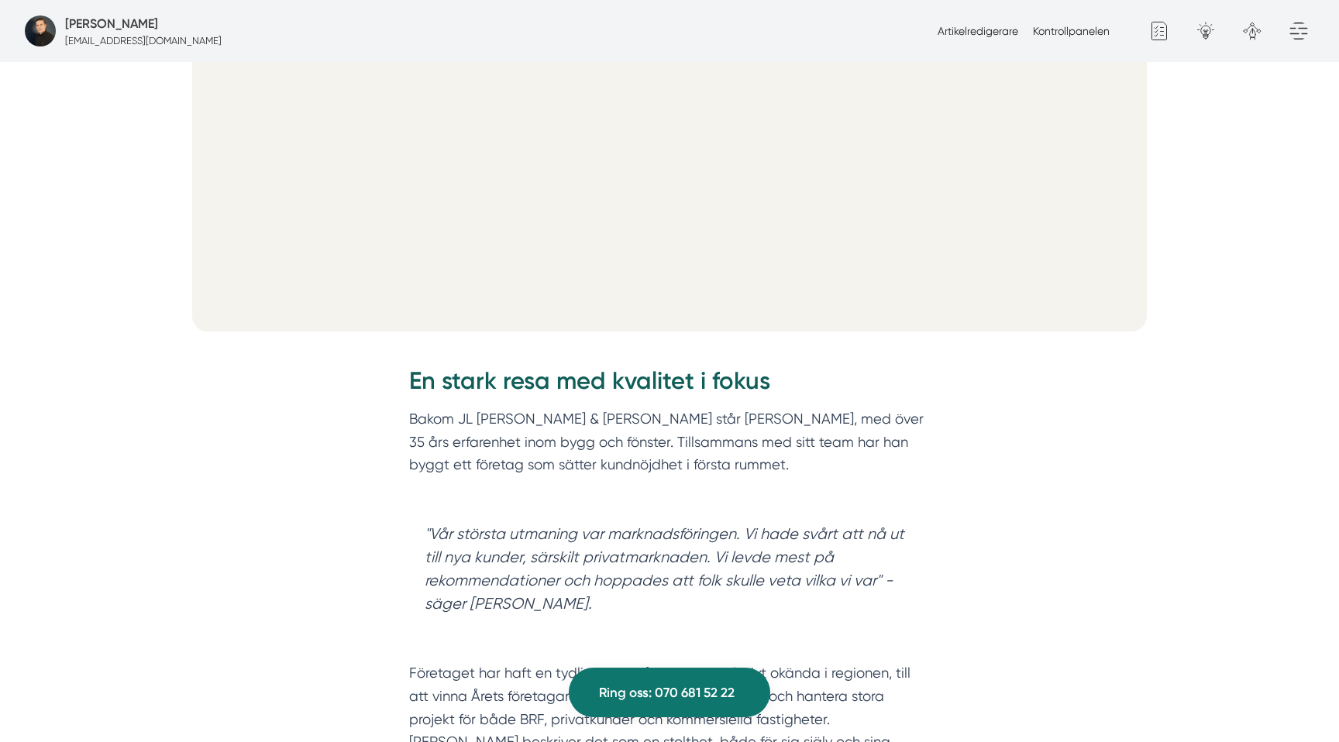
scroll to position [899, 0]
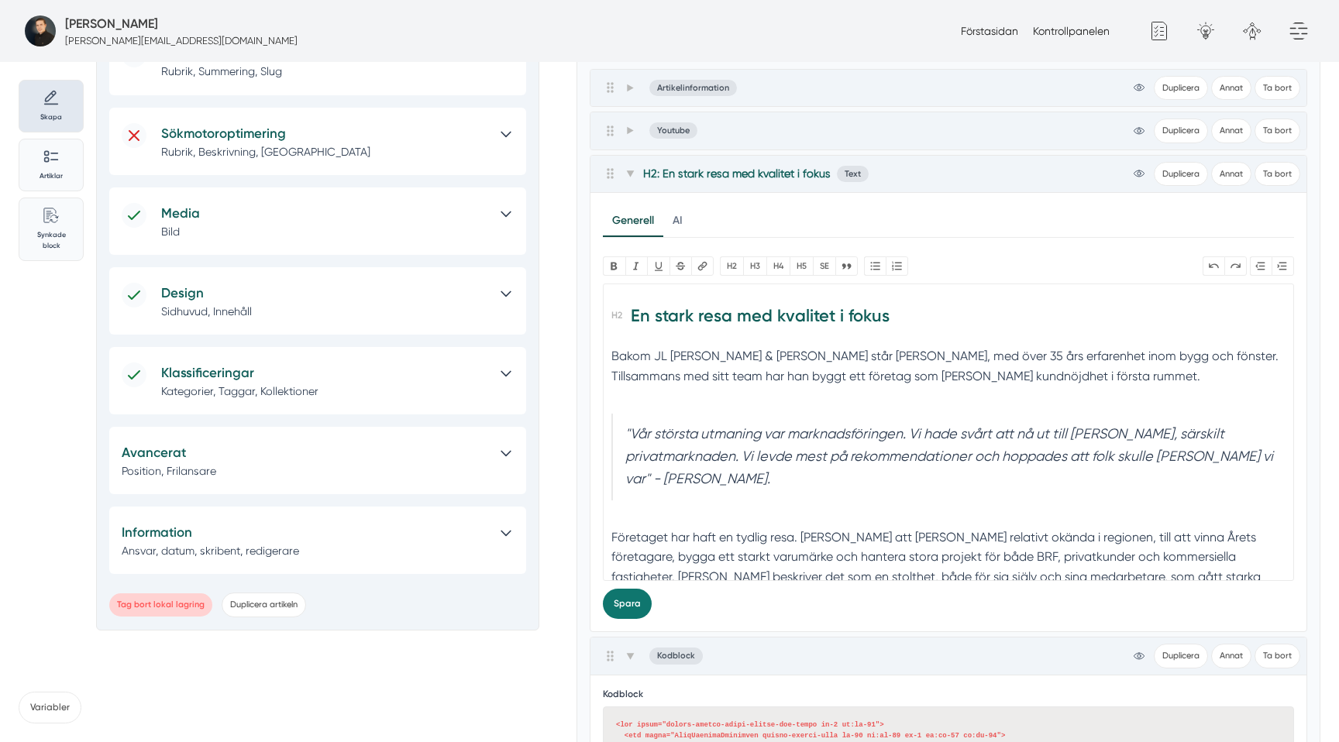
scroll to position [256, 0]
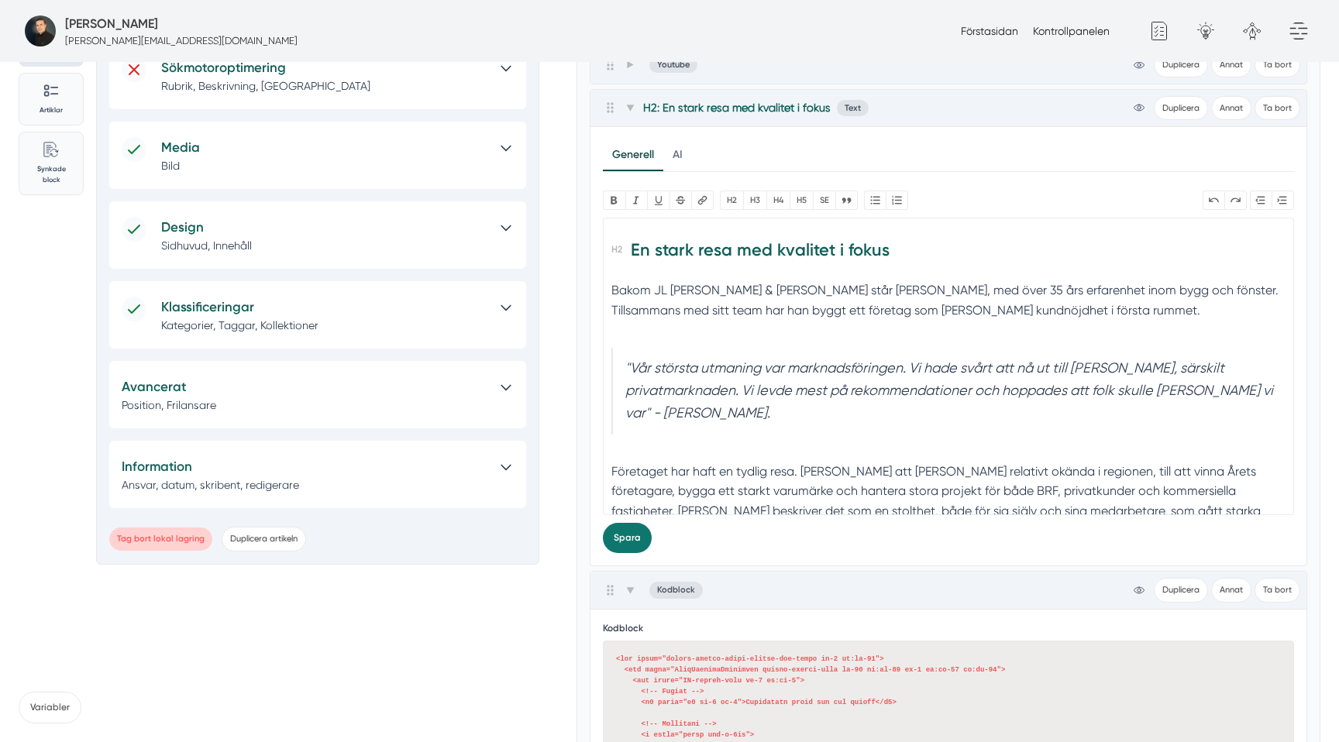
click at [256, 379] on h5 "Avancerat" at bounding box center [303, 386] width 363 height 21
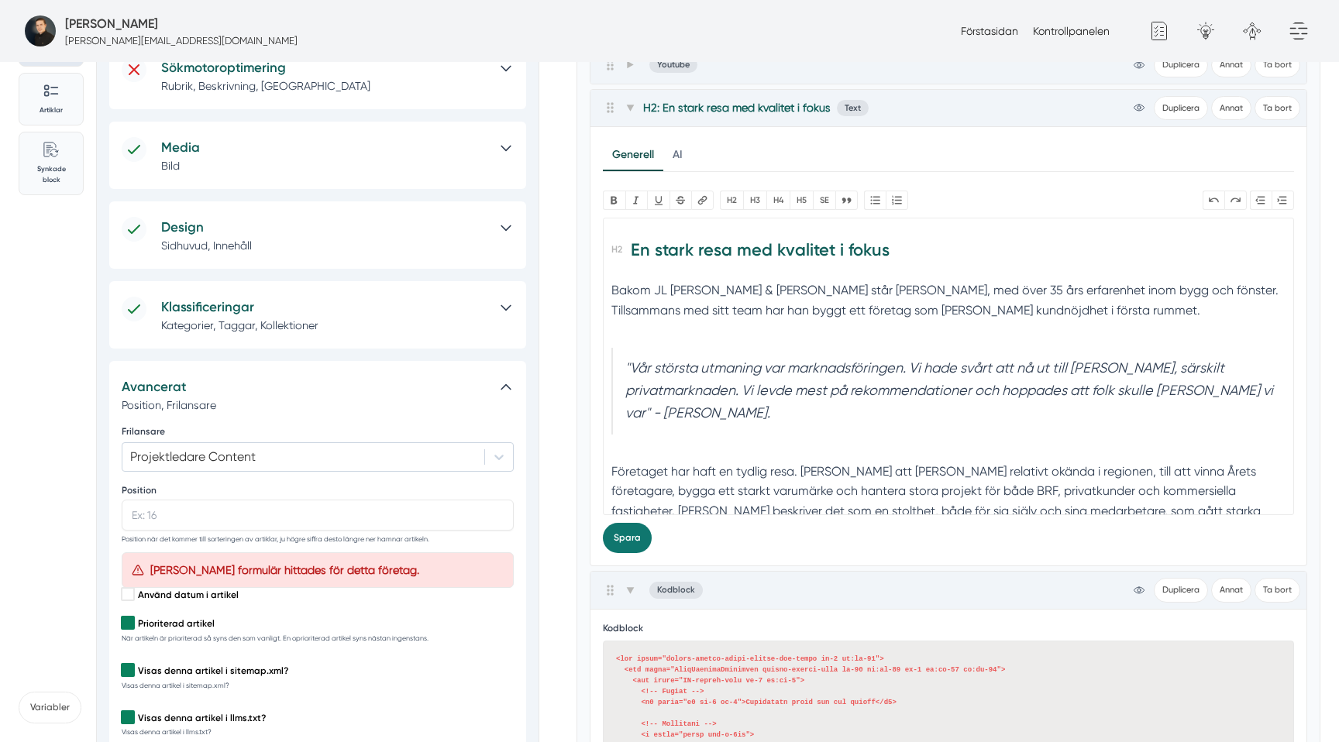
click at [256, 381] on h5 "Avancerat" at bounding box center [303, 386] width 363 height 21
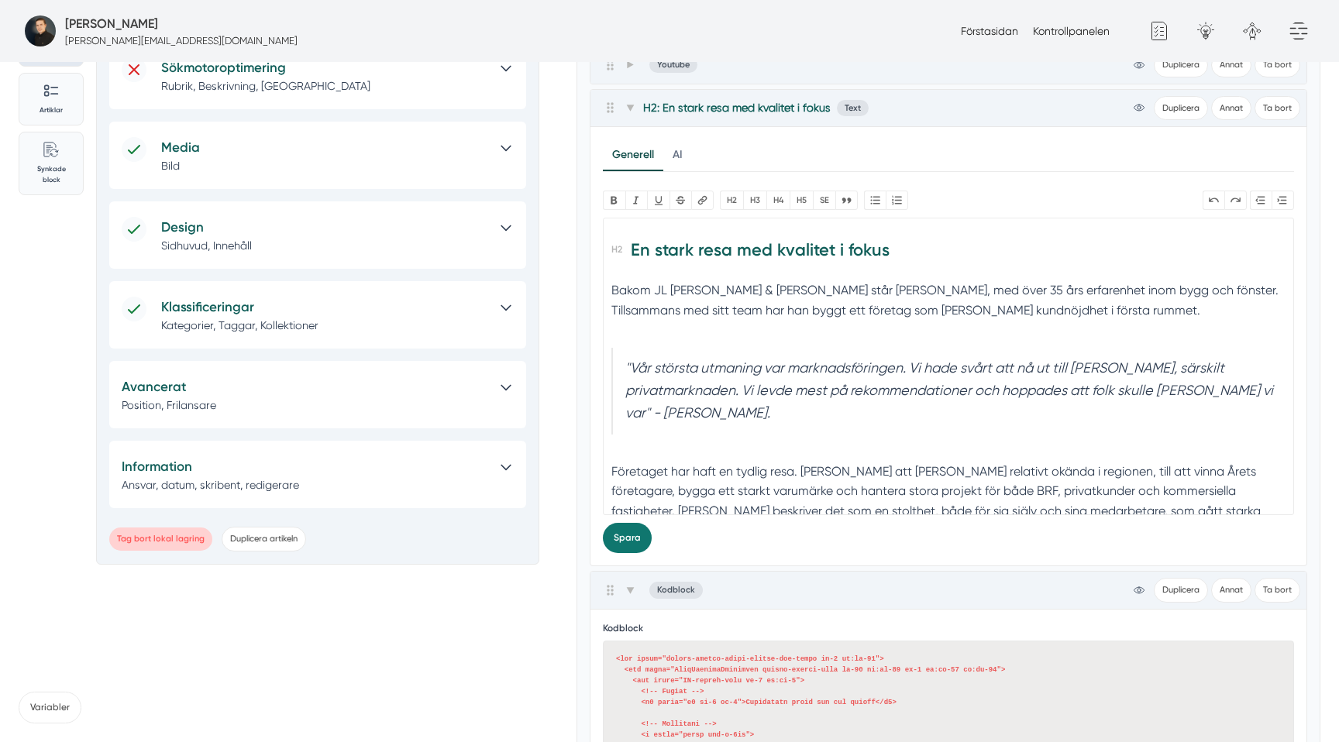
click at [256, 381] on h5 "Avancerat" at bounding box center [303, 386] width 363 height 21
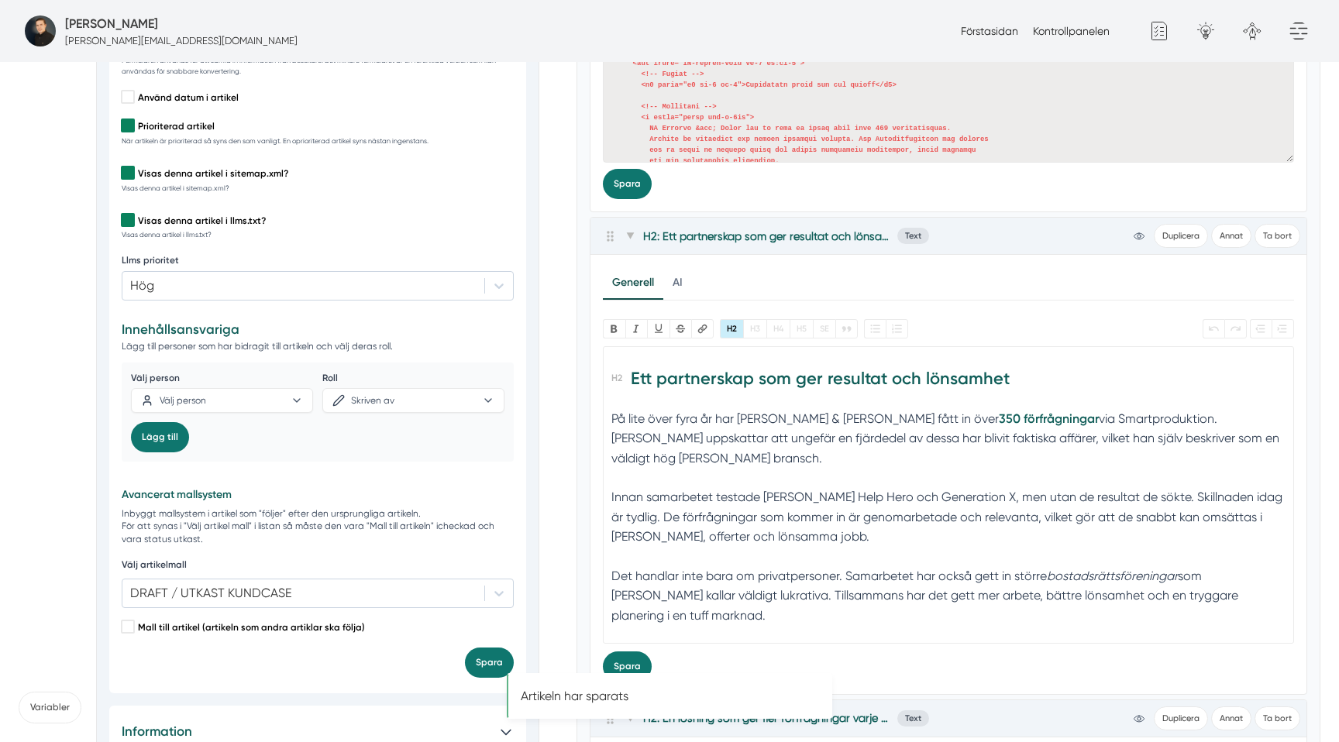
scroll to position [877, 0]
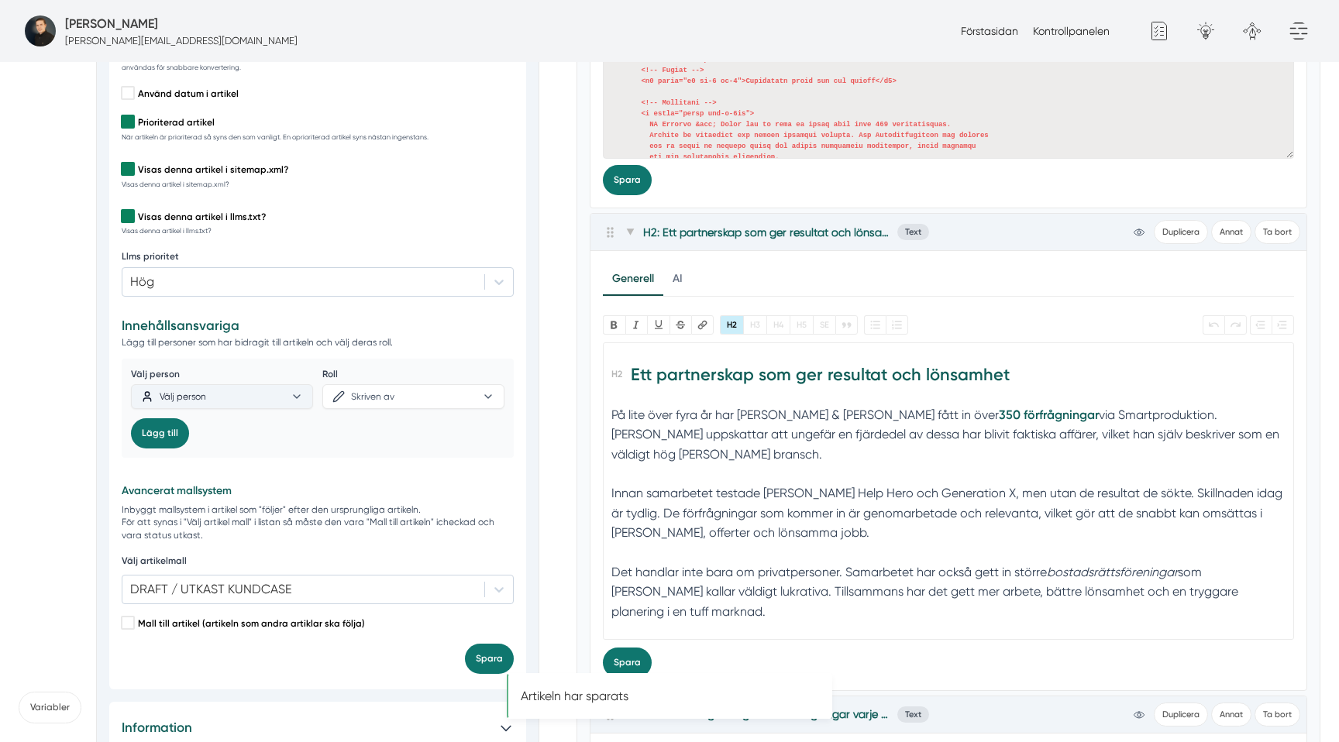
click at [246, 391] on button "Välj person" at bounding box center [222, 396] width 182 height 25
click at [223, 421] on div "Fredrik Weberbauer" at bounding box center [205, 428] width 129 height 15
click at [401, 394] on button "Skriven av" at bounding box center [413, 396] width 182 height 25
click at [246, 437] on div "Lägg till" at bounding box center [222, 433] width 182 height 30
click at [160, 442] on button "Lägg till" at bounding box center [160, 433] width 58 height 30
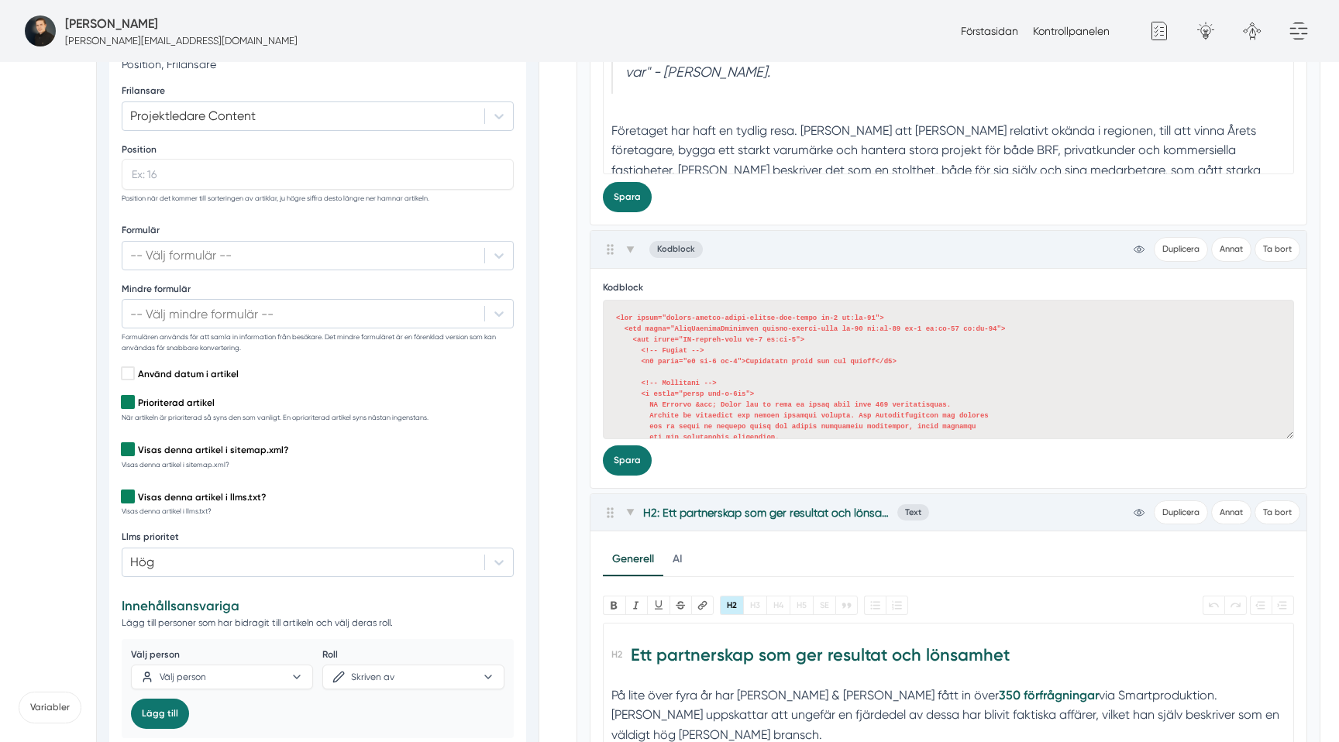
scroll to position [594, 0]
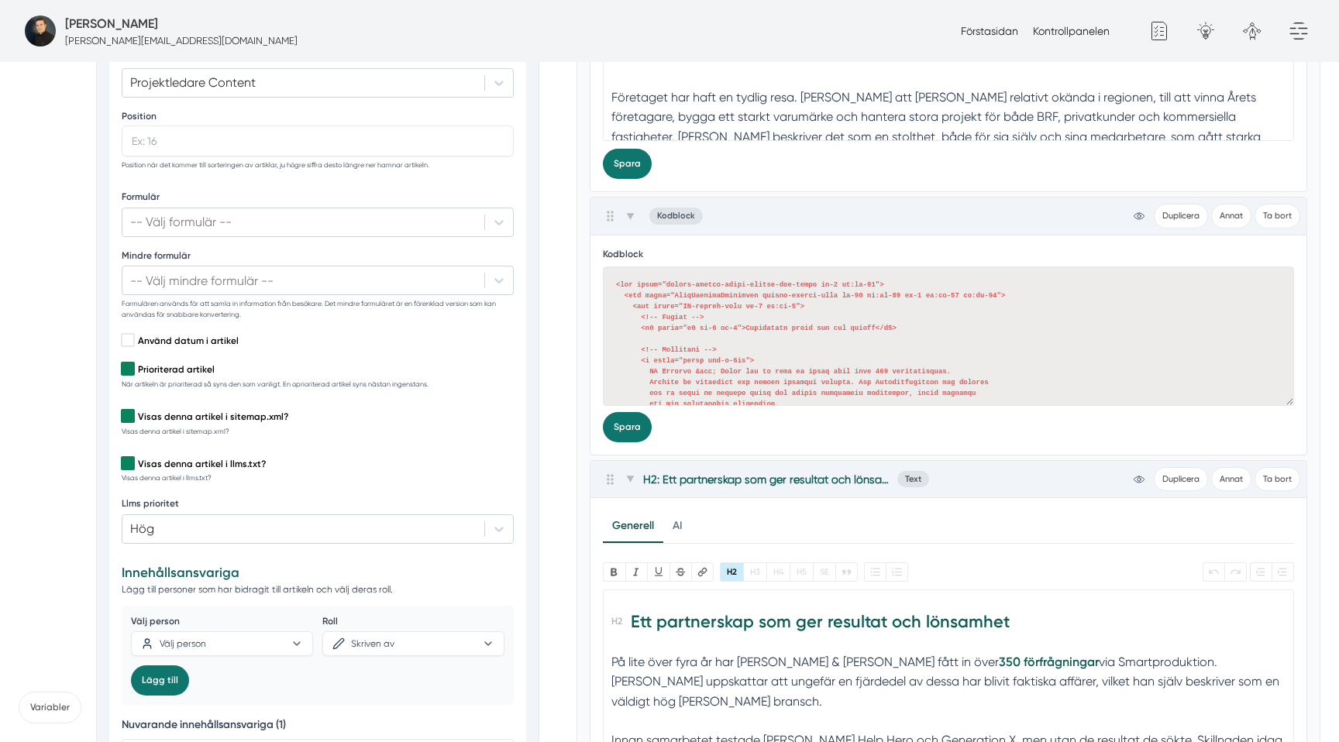
scroll to position [176, 0]
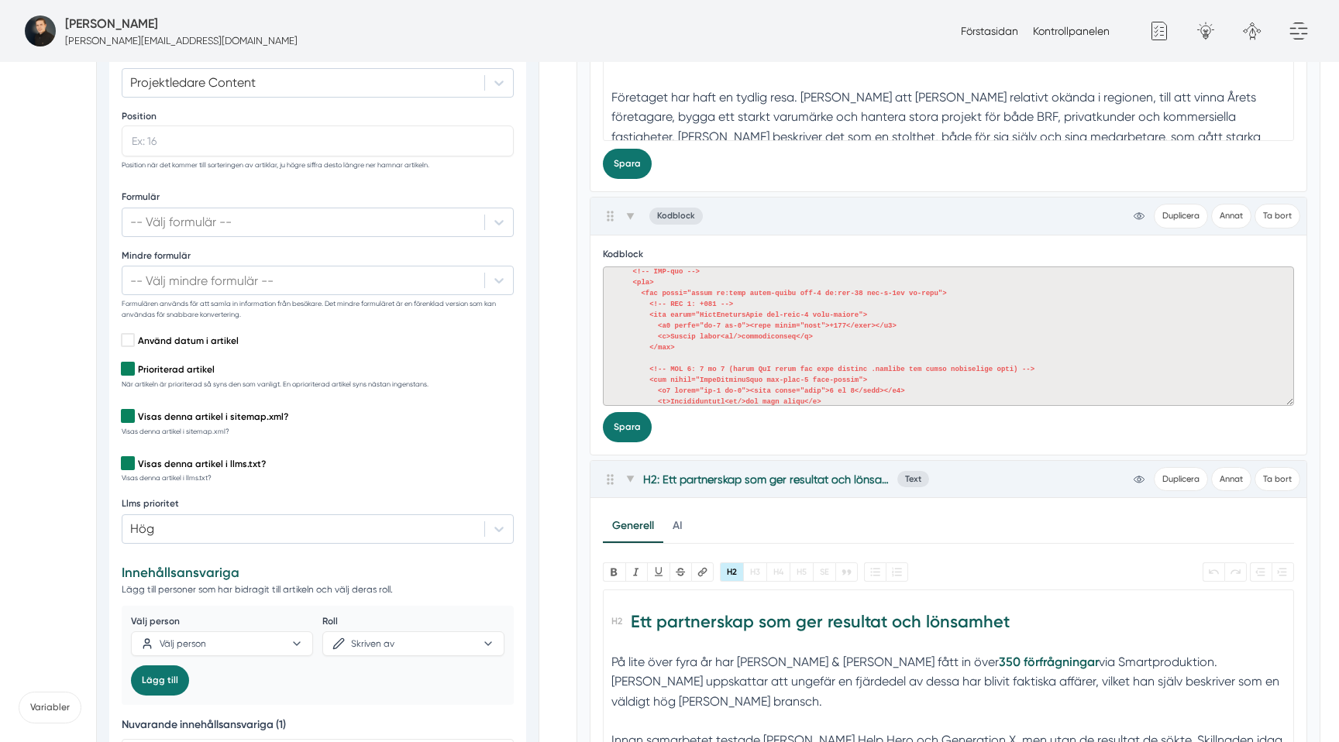
click at [747, 402] on textarea at bounding box center [948, 335] width 691 height 139
type textarea "<div class="custom-domain-theme-client-max-width pb-6 lg:pb-16"> <div class="Me…"
click at [631, 427] on button "Spara" at bounding box center [627, 427] width 49 height 30
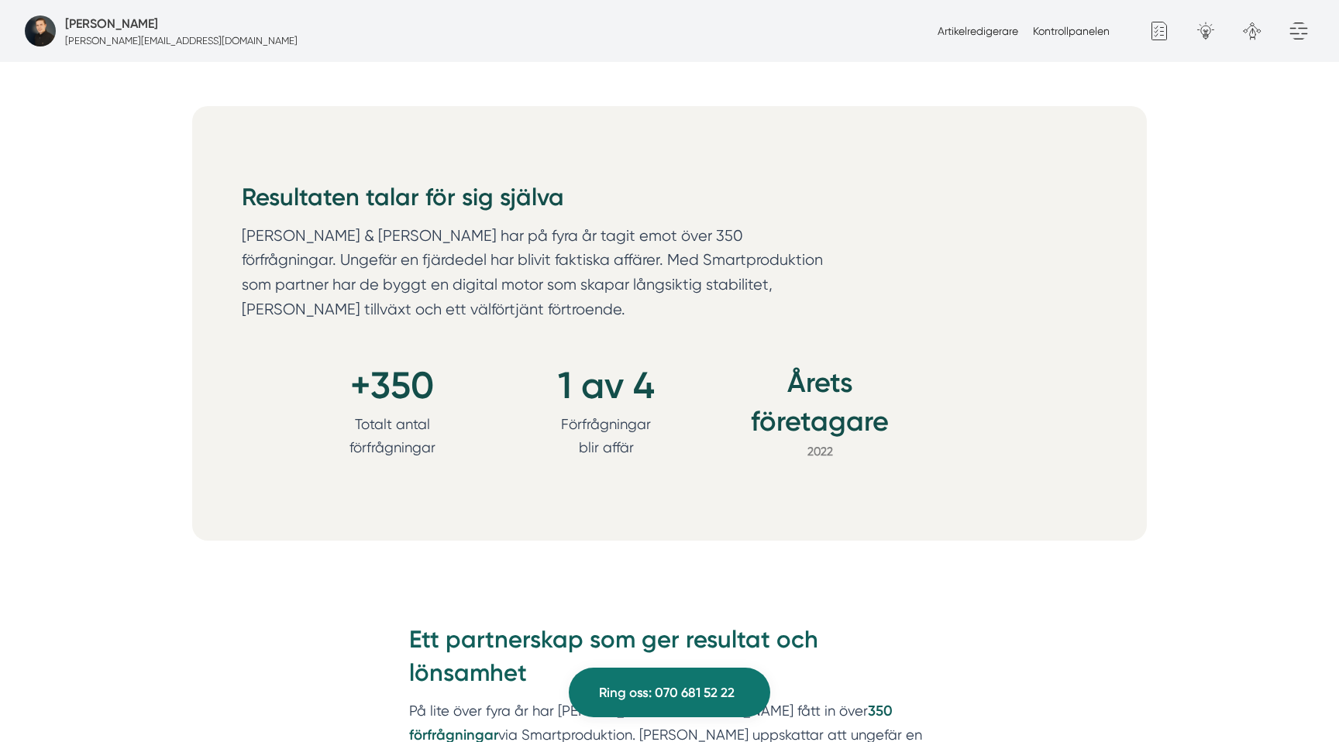
scroll to position [1740, 0]
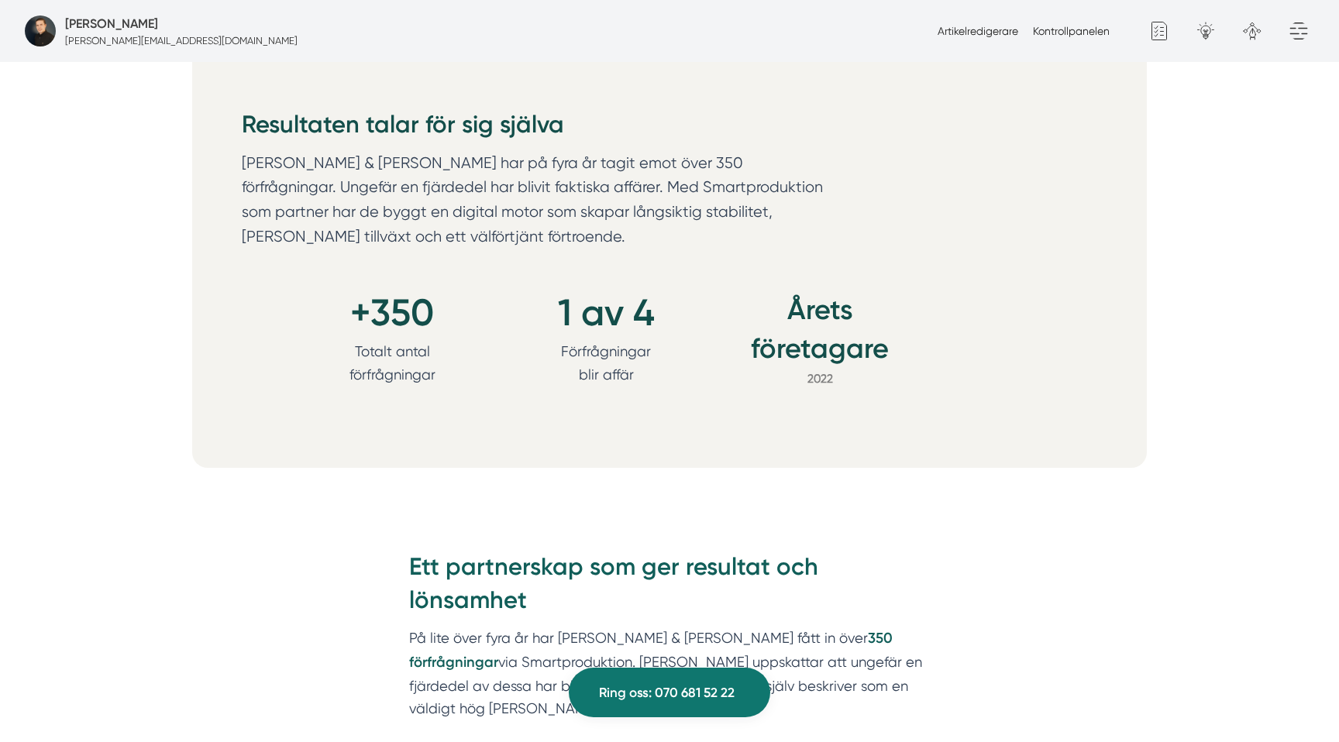
click at [620, 340] on p "Förfrågningar blir affär" at bounding box center [605, 363] width 139 height 46
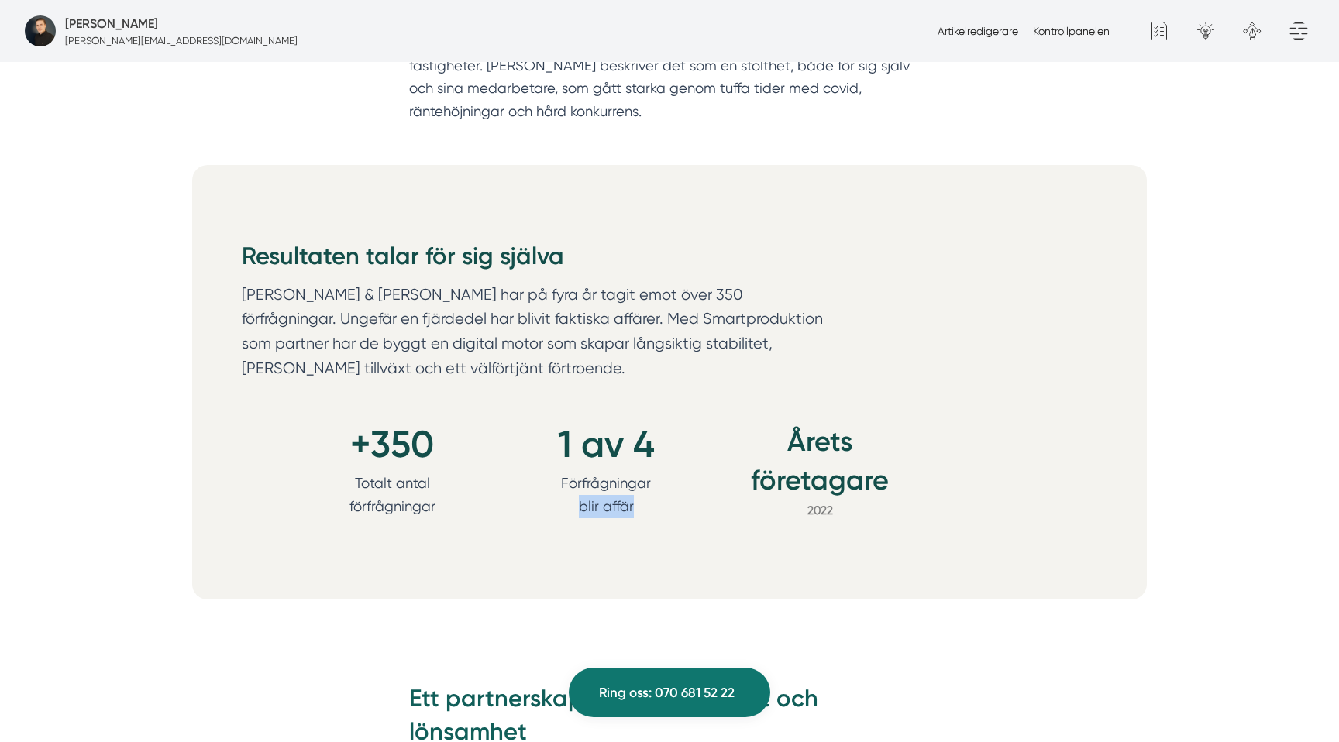
scroll to position [1582, 0]
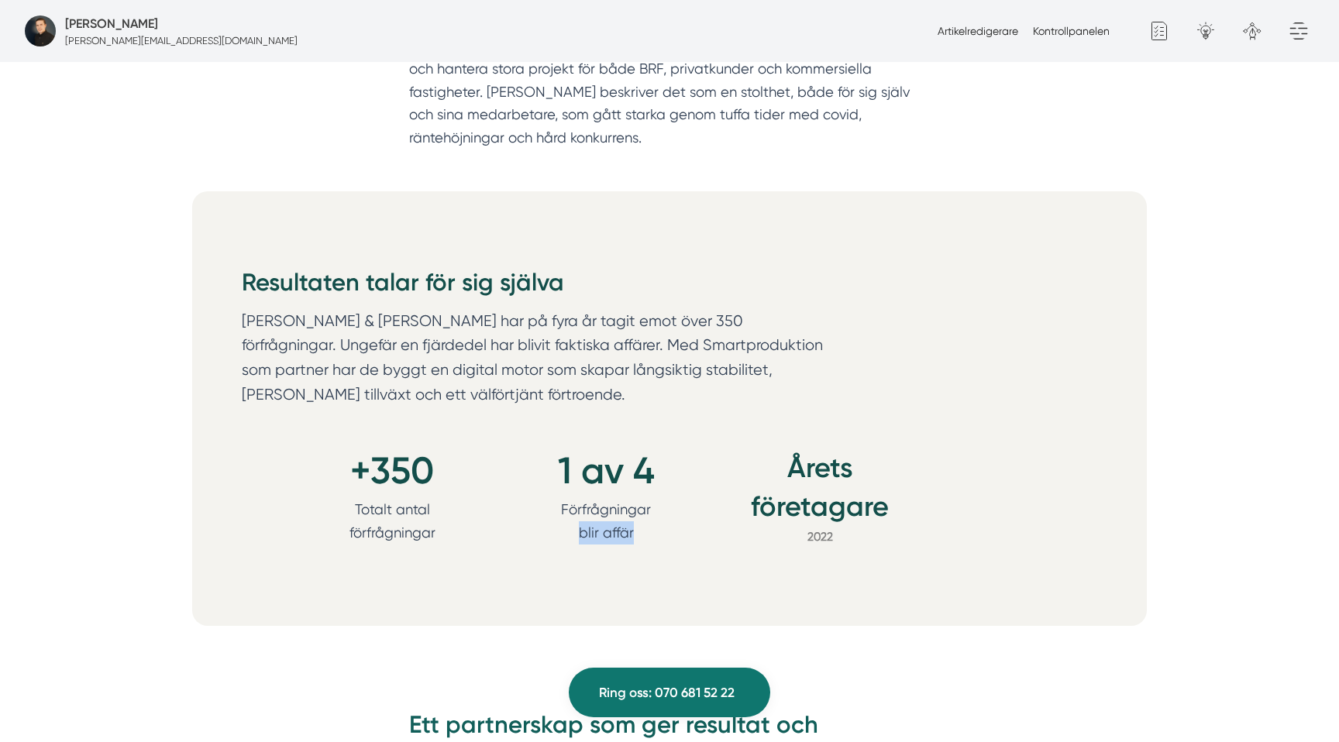
click at [787, 309] on p "JL Fönster & Fasad har på fyra år tagit emot över 350 förfrågningar. Ungefär en…" at bounding box center [539, 361] width 595 height 105
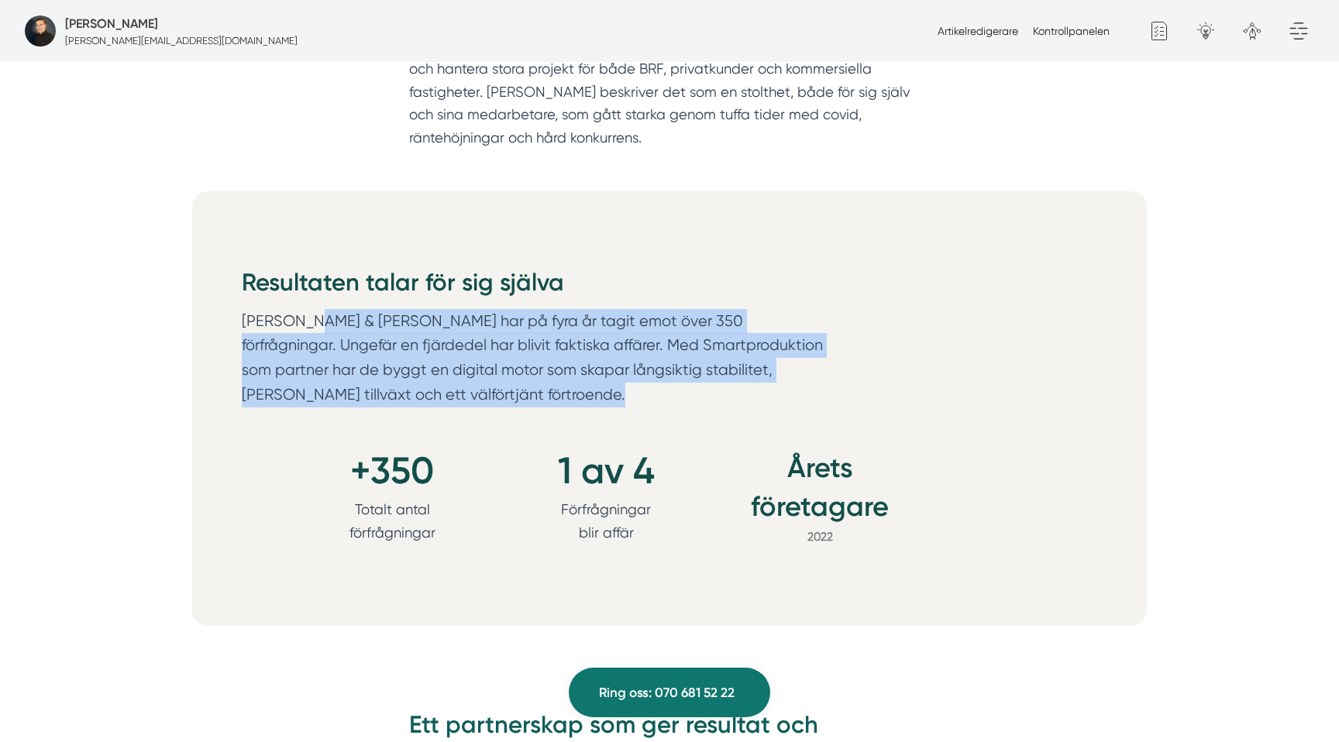
click at [787, 309] on p "JL Fönster & Fasad har på fyra år tagit emot över 350 förfrågningar. Ungefär en…" at bounding box center [539, 361] width 595 height 105
click at [751, 309] on p "JL Fönster & Fasad har på fyra år tagit emot över 350 förfrågningar. Ungefär en…" at bounding box center [539, 361] width 595 height 105
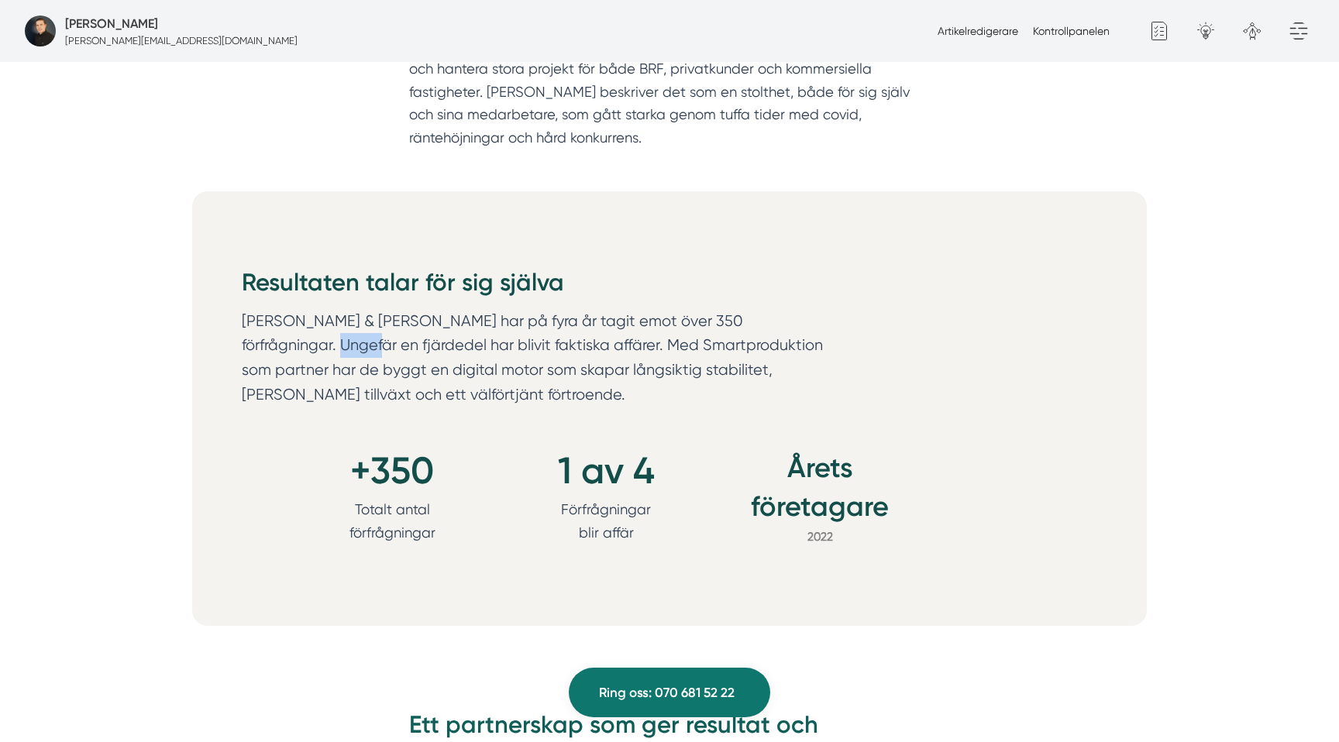
click at [751, 309] on p "JL Fönster & Fasad har på fyra år tagit emot över 350 förfrågningar. Ungefär en…" at bounding box center [539, 361] width 595 height 105
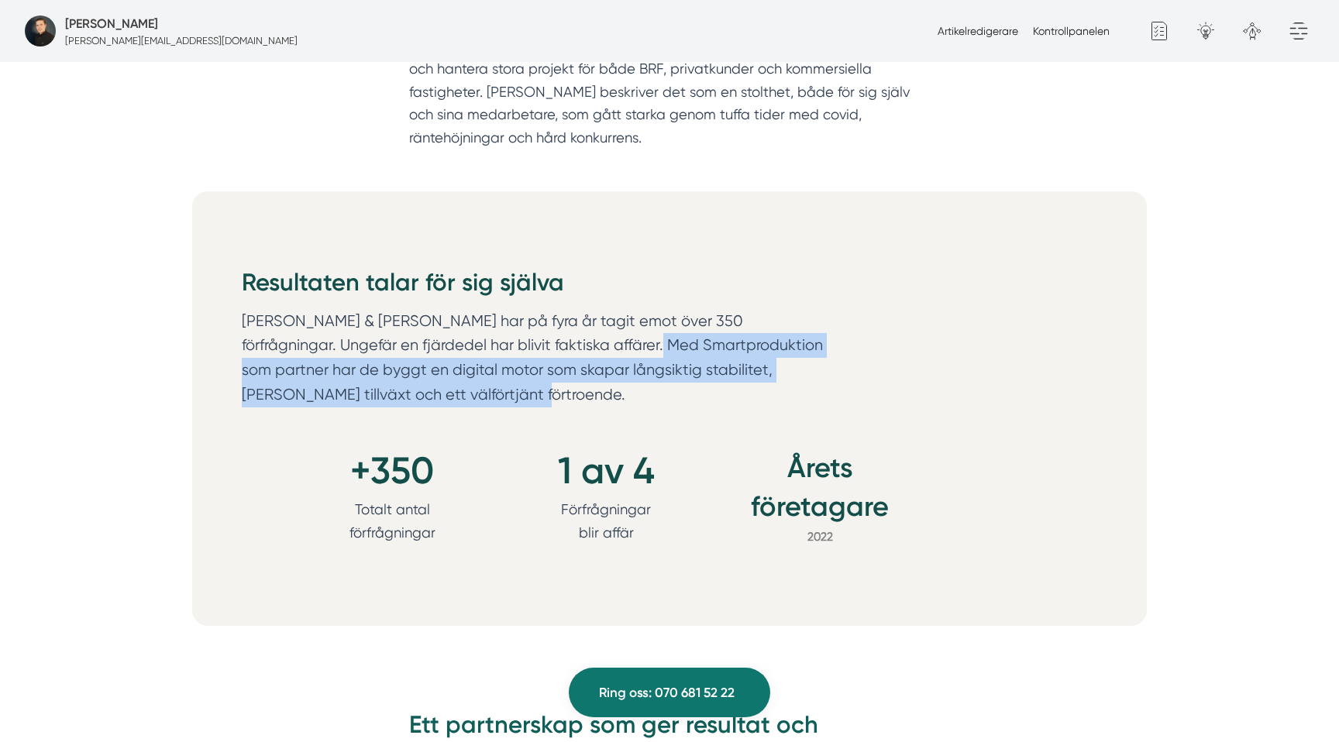
drag, startPoint x: 500, startPoint y: 279, endPoint x: 815, endPoint y: 315, distance: 317.4
click at [815, 315] on p "JL Fönster & Fasad har på fyra år tagit emot över 350 förfrågningar. Ungefär en…" at bounding box center [539, 361] width 595 height 105
